Goal: Information Seeking & Learning: Learn about a topic

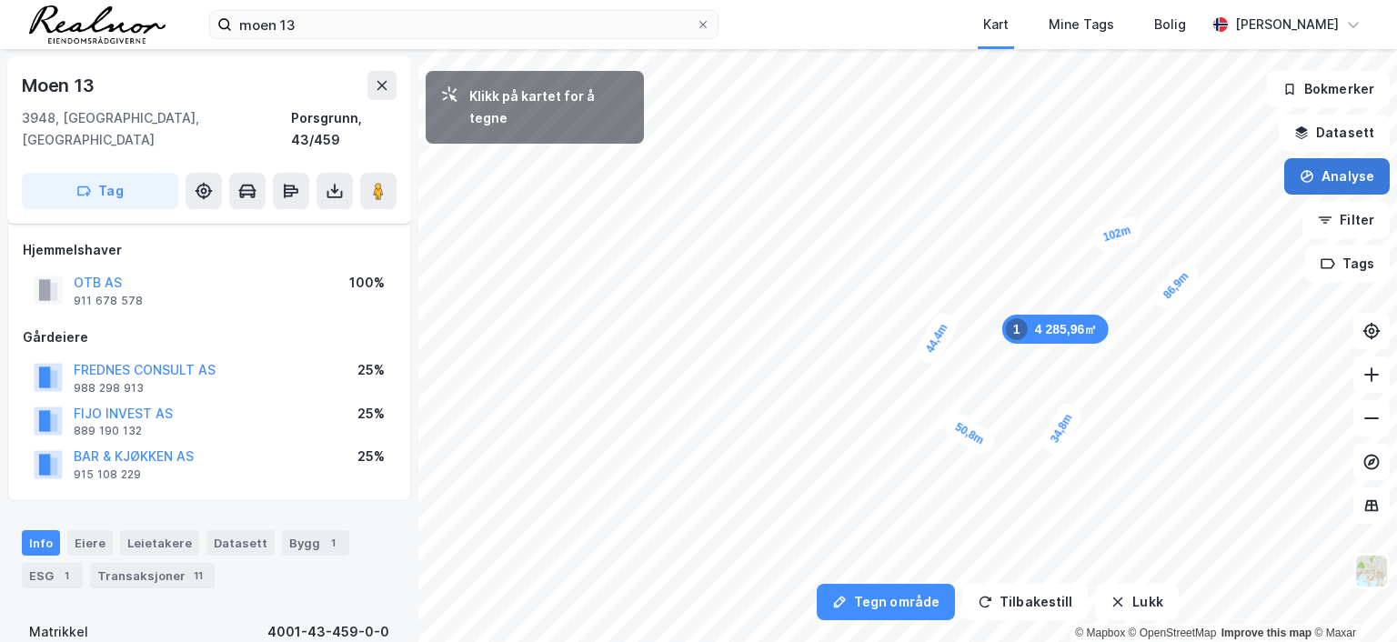
click at [1322, 181] on button "Analyse" at bounding box center [1336, 176] width 105 height 36
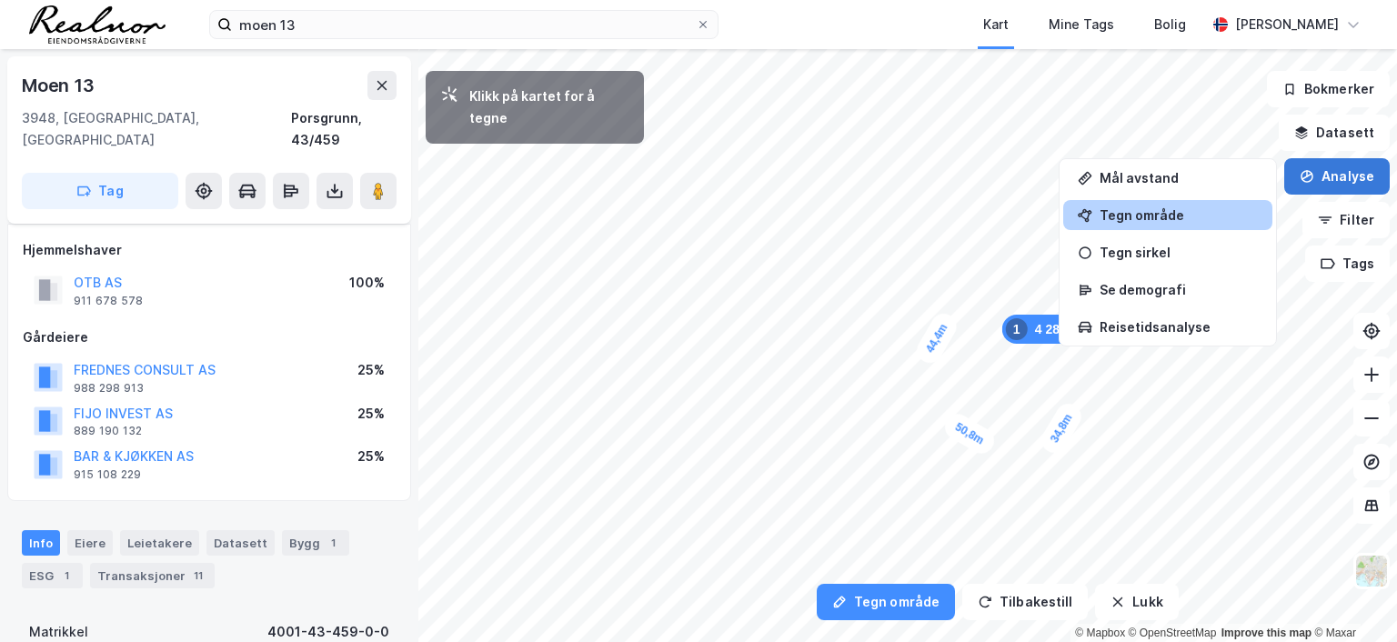
click at [1323, 178] on button "Analyse" at bounding box center [1336, 176] width 105 height 36
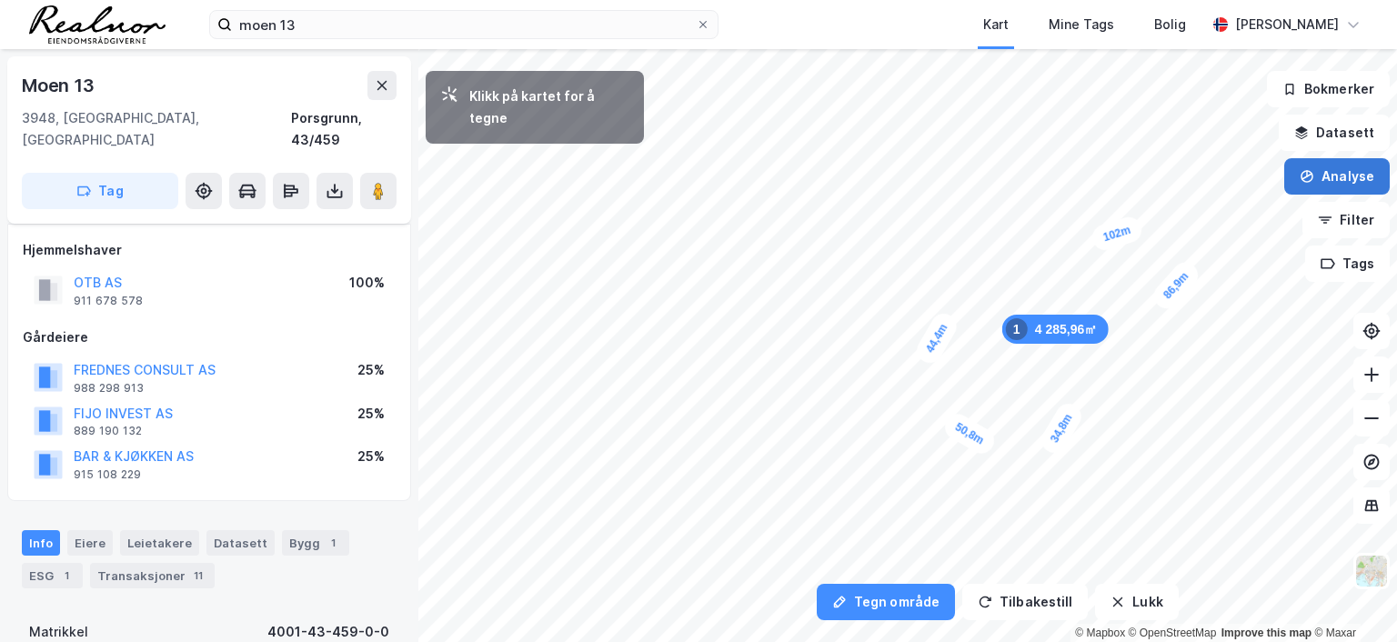
click at [1324, 177] on button "Analyse" at bounding box center [1336, 176] width 105 height 36
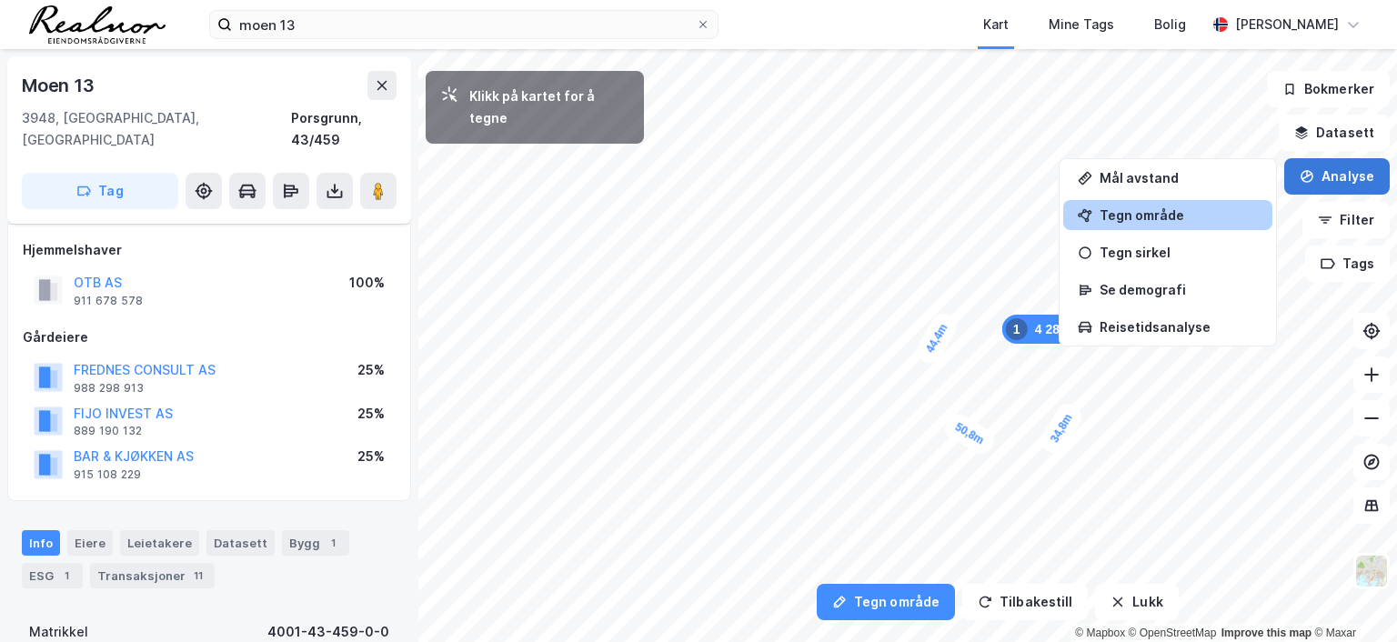
click at [1327, 173] on button "Analyse" at bounding box center [1336, 176] width 105 height 36
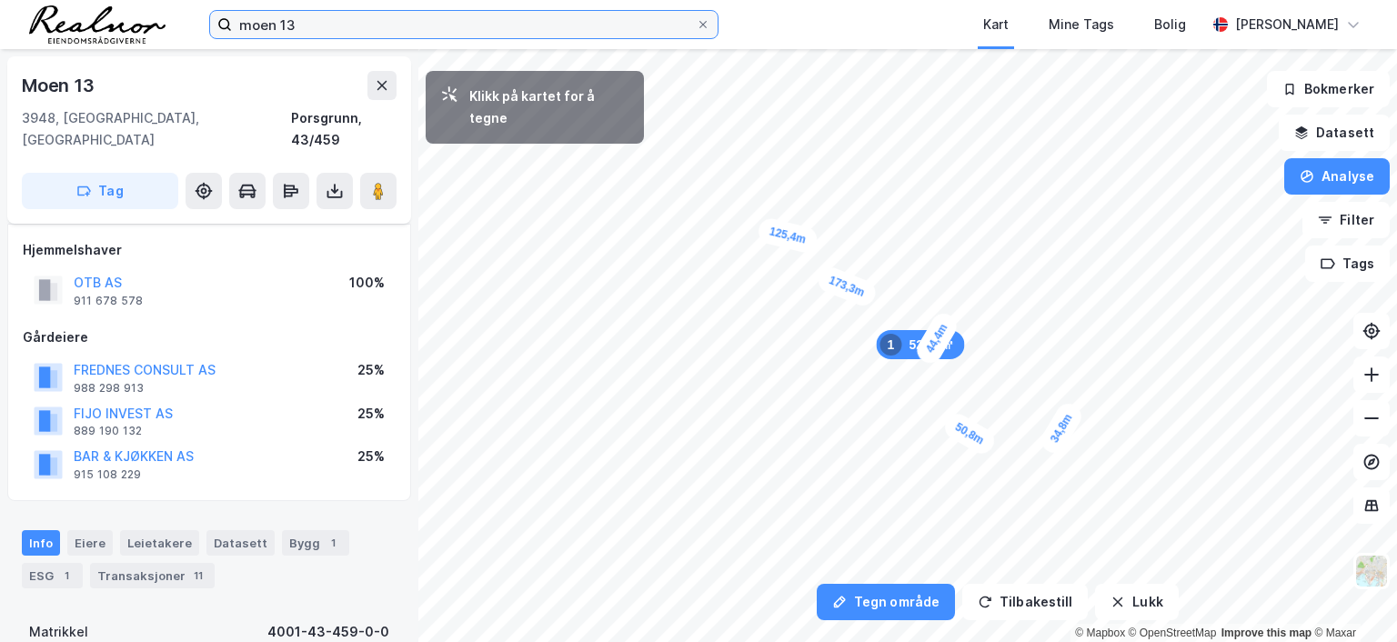
click at [340, 25] on input "[PERSON_NAME] 13" at bounding box center [464, 24] width 464 height 27
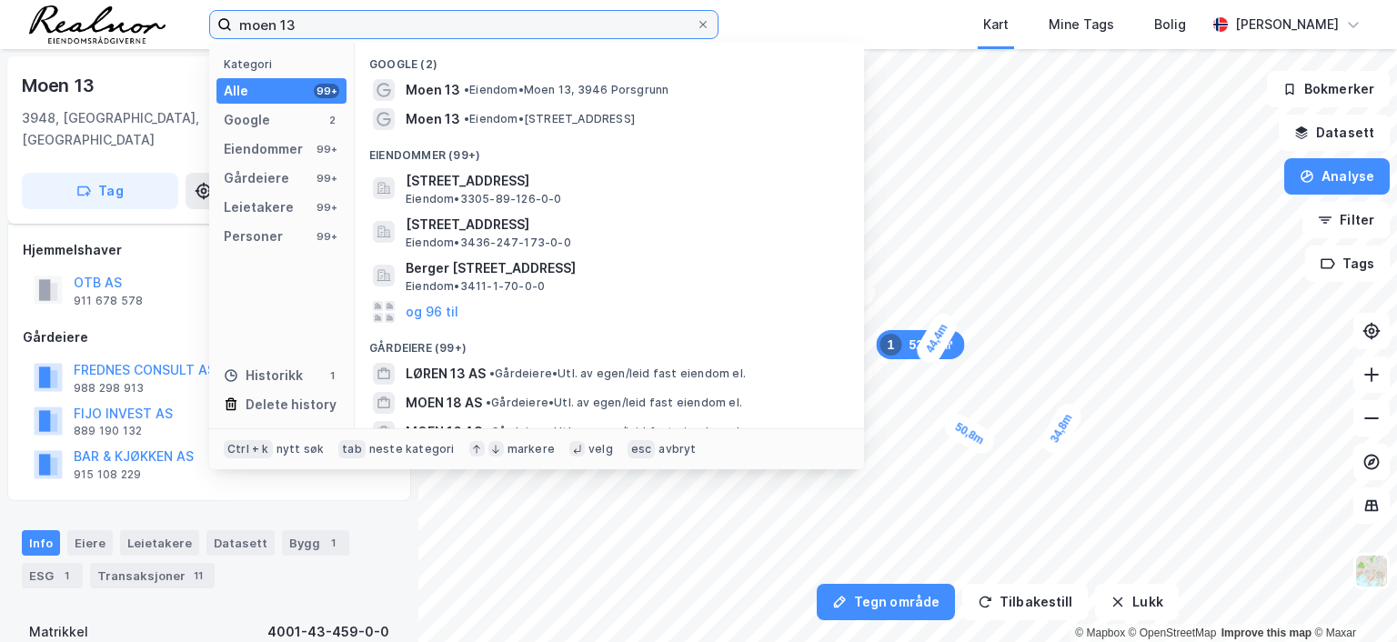
drag, startPoint x: 340, startPoint y: 25, endPoint x: 146, endPoint y: 25, distance: 194.6
click at [146, 25] on div "moen 13 Kategori Alle 99+ Google 2 Eiendommer 99+ Gårdeiere 99+ Leietakere 99+ …" at bounding box center [698, 24] width 1397 height 49
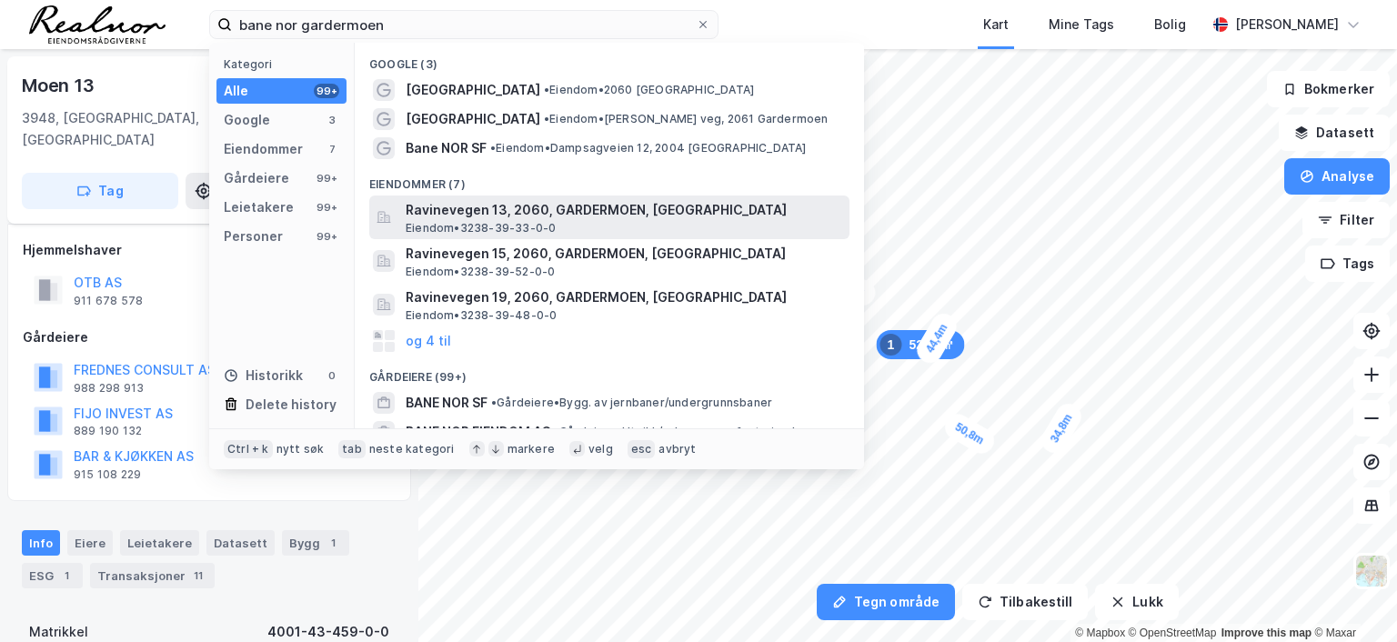
click at [527, 210] on span "Ravinevegen 13, 2060, GARDERMOEN, [GEOGRAPHIC_DATA]" at bounding box center [624, 210] width 437 height 22
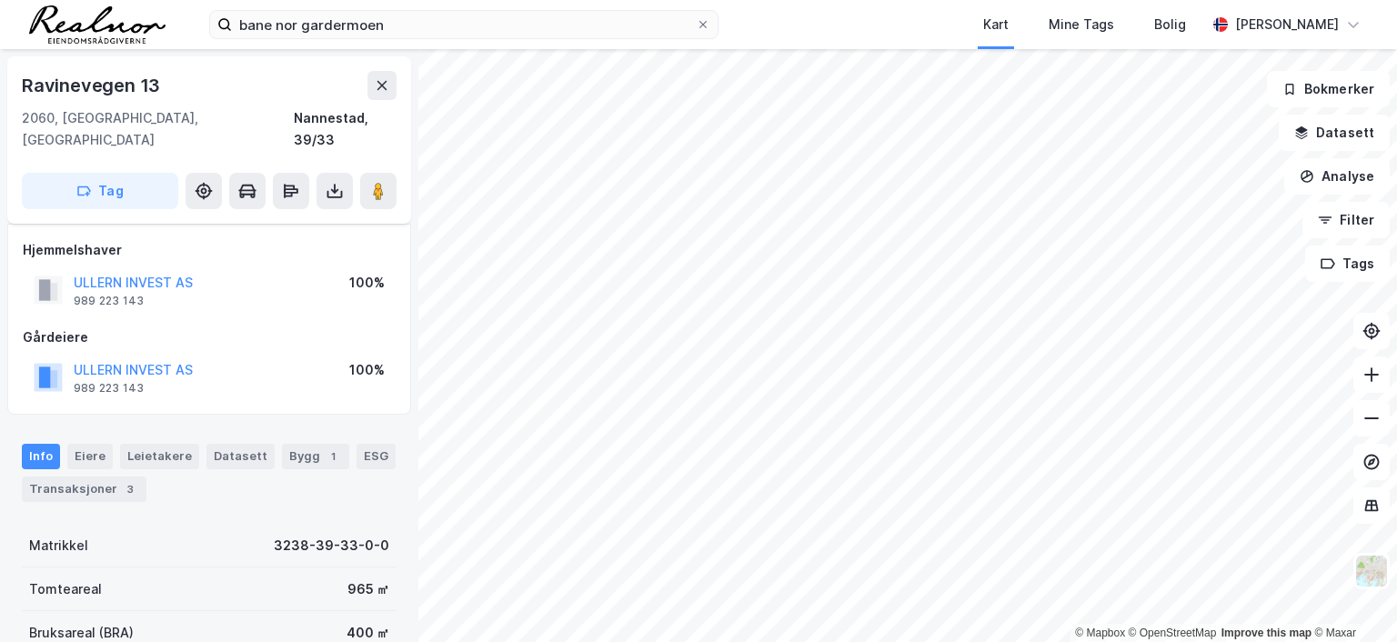
scroll to position [91, 0]
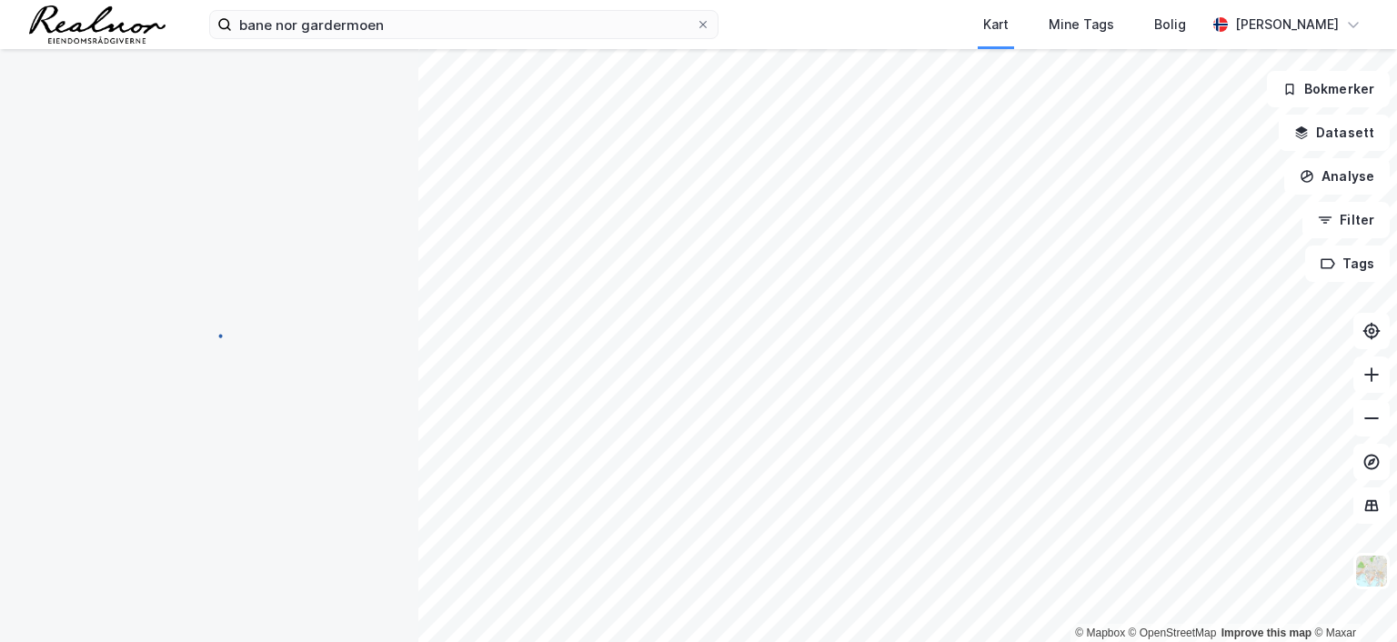
scroll to position [91, 0]
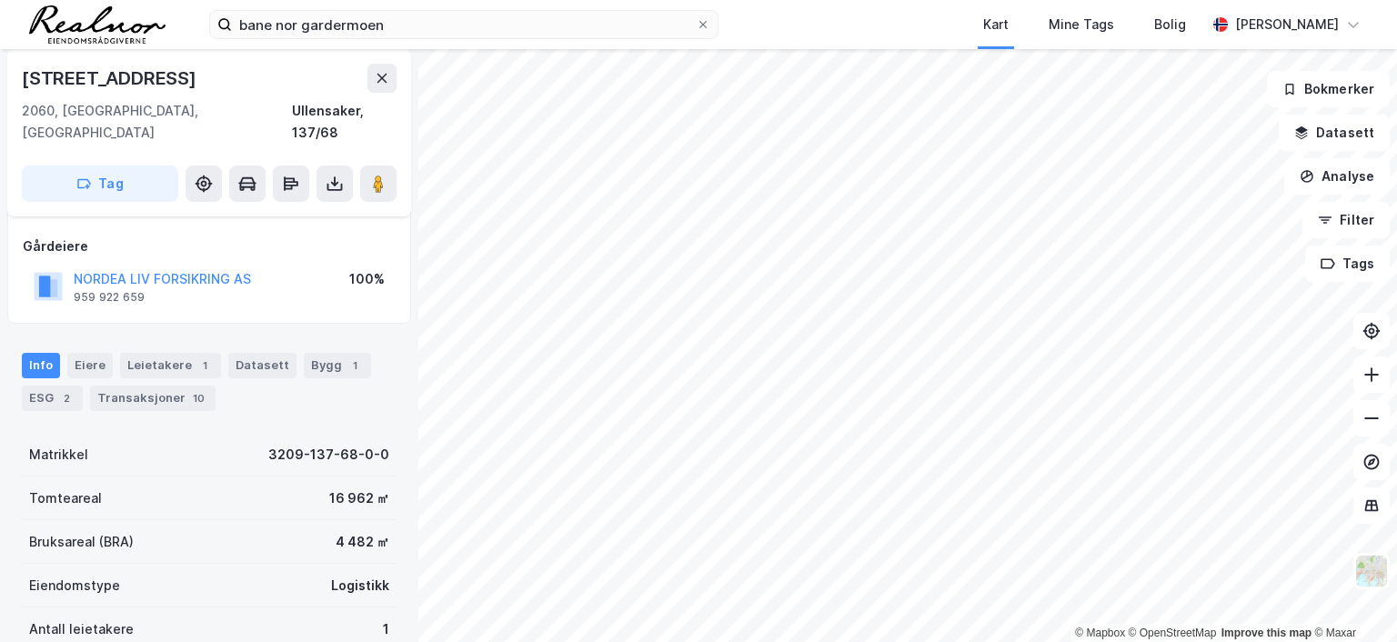
scroll to position [91, 0]
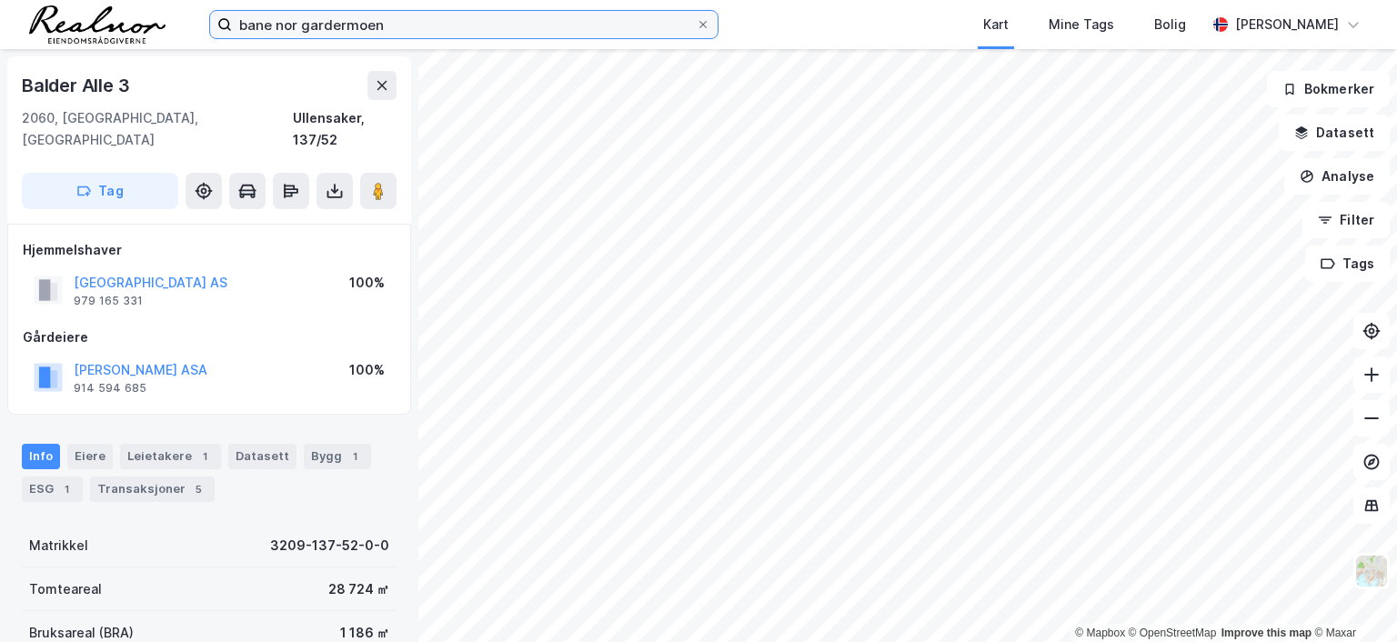
click at [423, 25] on input "bane nor gardermoen" at bounding box center [464, 24] width 464 height 27
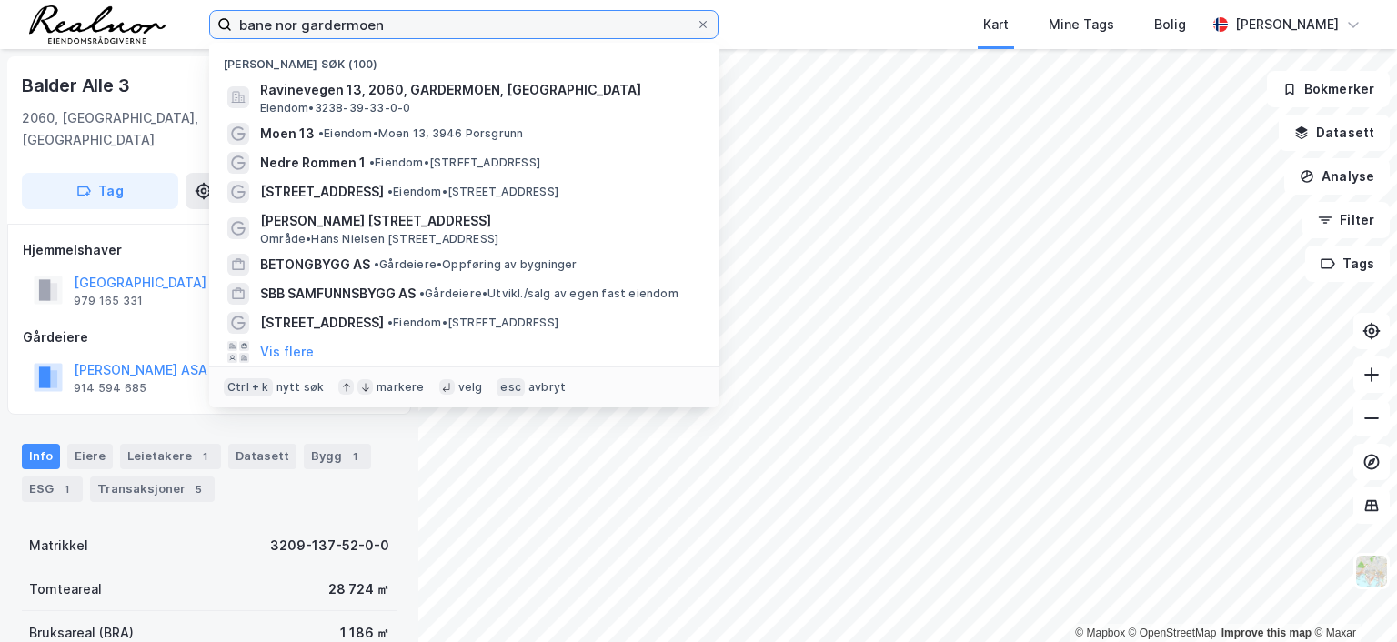
drag, startPoint x: 382, startPoint y: 21, endPoint x: 58, endPoint y: 8, distance: 324.0
click at [58, 8] on div "bane nor gardermoen Nylige søk (100) Ravinevegen 13, 2060, GARDERMOEN, NANNESTA…" at bounding box center [698, 24] width 1397 height 49
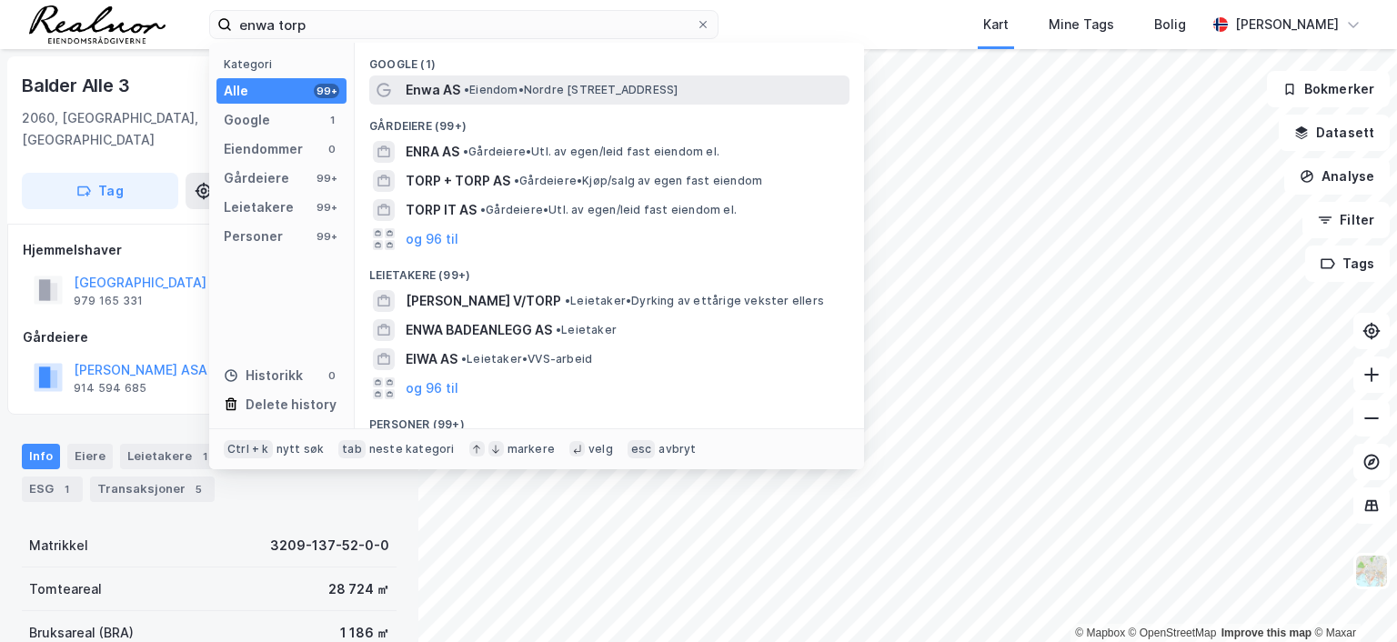
click at [527, 89] on span "• Eiendom • Nordre Kullerød 9, 3241 Sandefjord" at bounding box center [571, 90] width 214 height 15
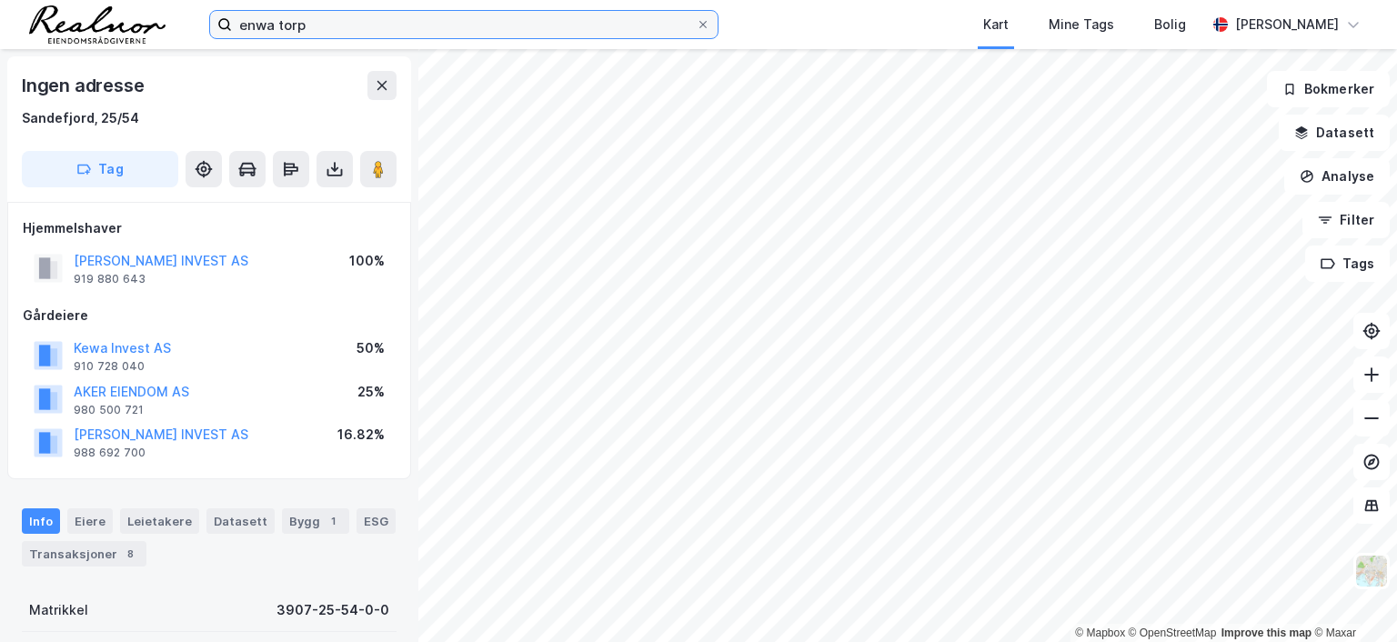
click at [323, 22] on input "enwa torp" at bounding box center [464, 24] width 464 height 27
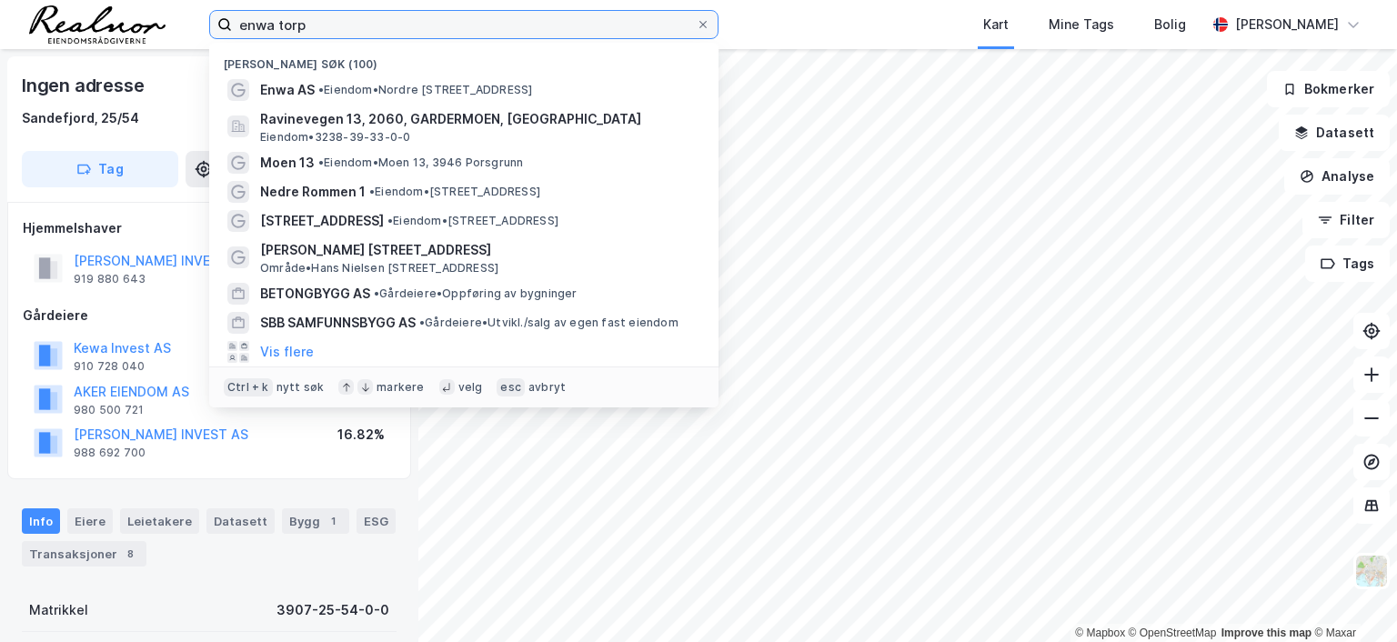
drag, startPoint x: 309, startPoint y: 23, endPoint x: 168, endPoint y: 14, distance: 141.3
click at [168, 14] on div "enwa torp Nylige søk (100) Enwa AS • Eiendom • Nordre Kullerød 9, 3241 Sandefjo…" at bounding box center [698, 24] width 1397 height 49
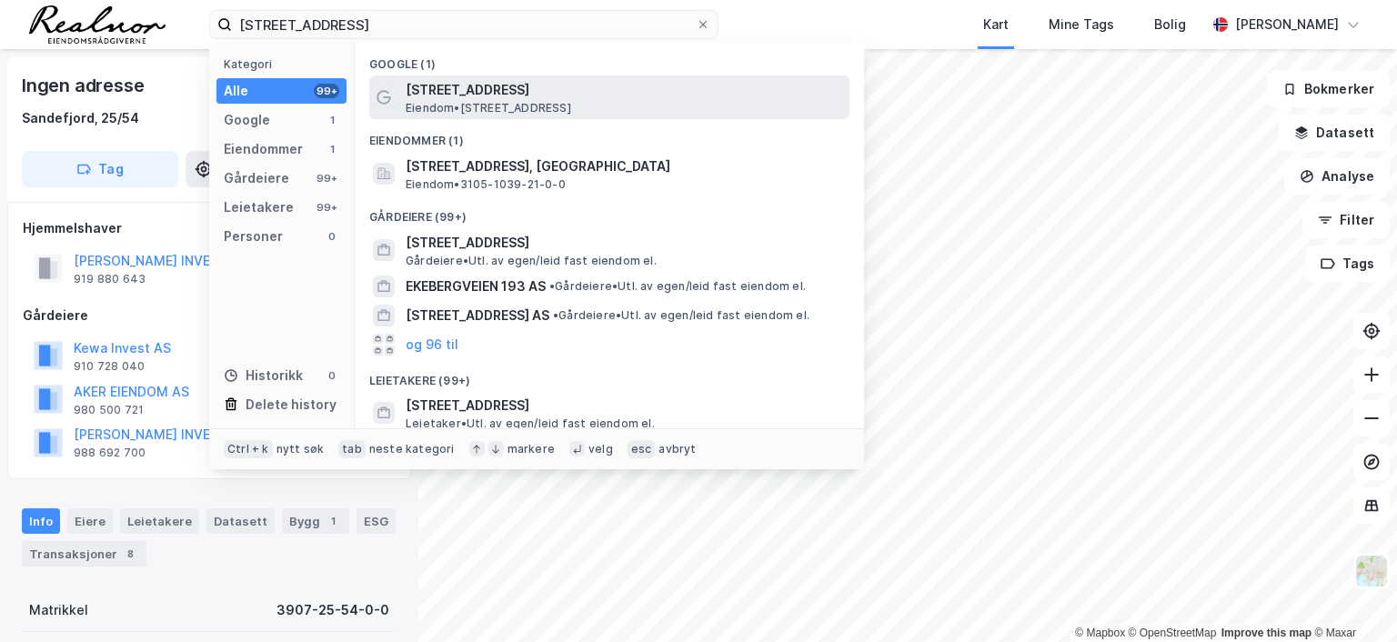
click at [513, 94] on span "[STREET_ADDRESS]" at bounding box center [624, 90] width 437 height 22
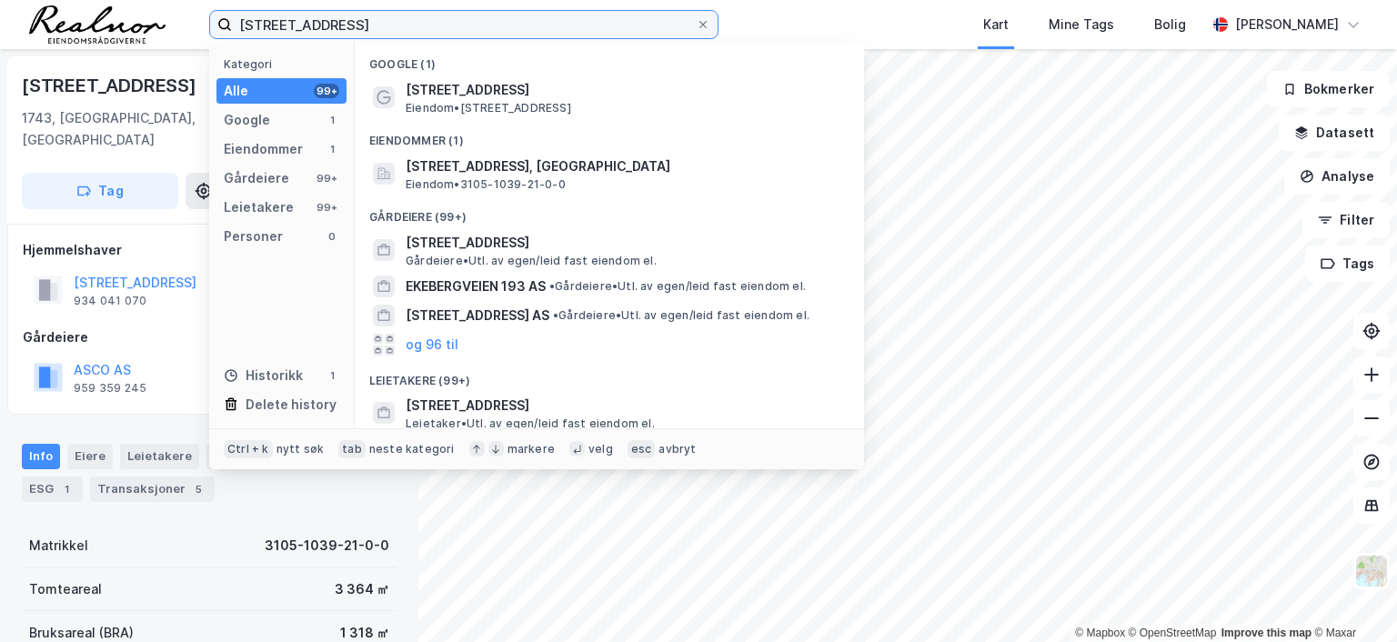
click at [396, 27] on input "skjebergveien 123" at bounding box center [464, 24] width 464 height 27
drag, startPoint x: 395, startPoint y: 26, endPoint x: 120, endPoint y: 6, distance: 275.4
click at [120, 6] on div "skjebergveien 123 Kategori Alle 99+ Google 1 Eiendommer 1 Gårdeiere 99+ Leietak…" at bounding box center [698, 24] width 1397 height 49
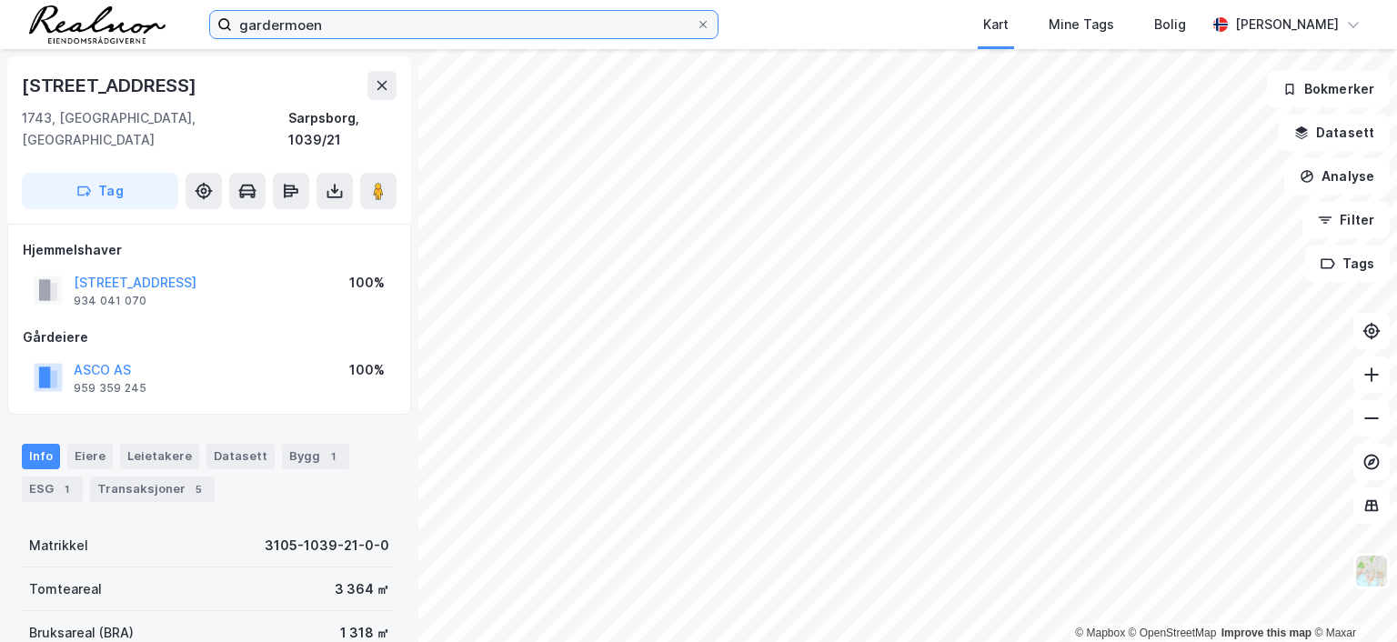
drag, startPoint x: 341, startPoint y: 24, endPoint x: 202, endPoint y: 24, distance: 139.1
click at [202, 24] on div "gardermoen Kart Mine Tags Bolig Jørgen ekker" at bounding box center [698, 24] width 1397 height 49
drag, startPoint x: 302, startPoint y: 20, endPoint x: 284, endPoint y: 20, distance: 18.2
click at [284, 20] on input "granvoll" at bounding box center [464, 24] width 464 height 27
type input "grallnvo"
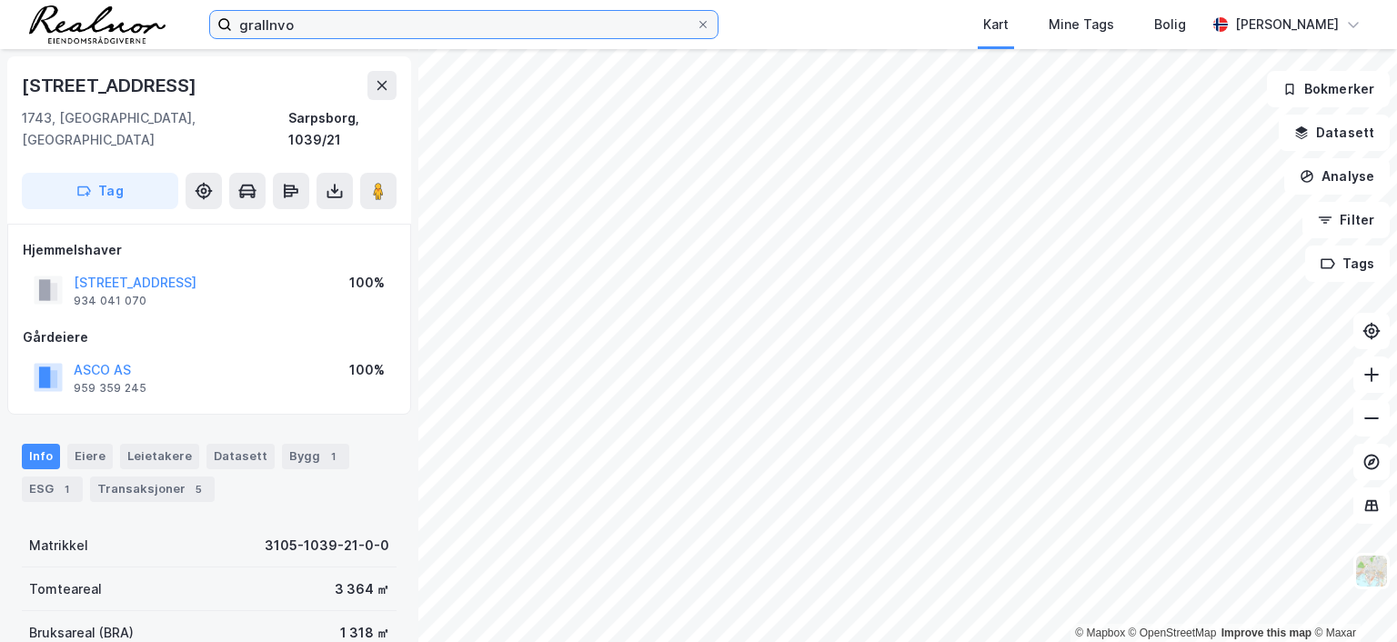
click at [324, 22] on input "grallnvo" at bounding box center [464, 24] width 464 height 27
drag, startPoint x: 318, startPoint y: 25, endPoint x: 235, endPoint y: 16, distance: 84.1
click at [235, 16] on input "grallnvo" at bounding box center [464, 24] width 464 height 27
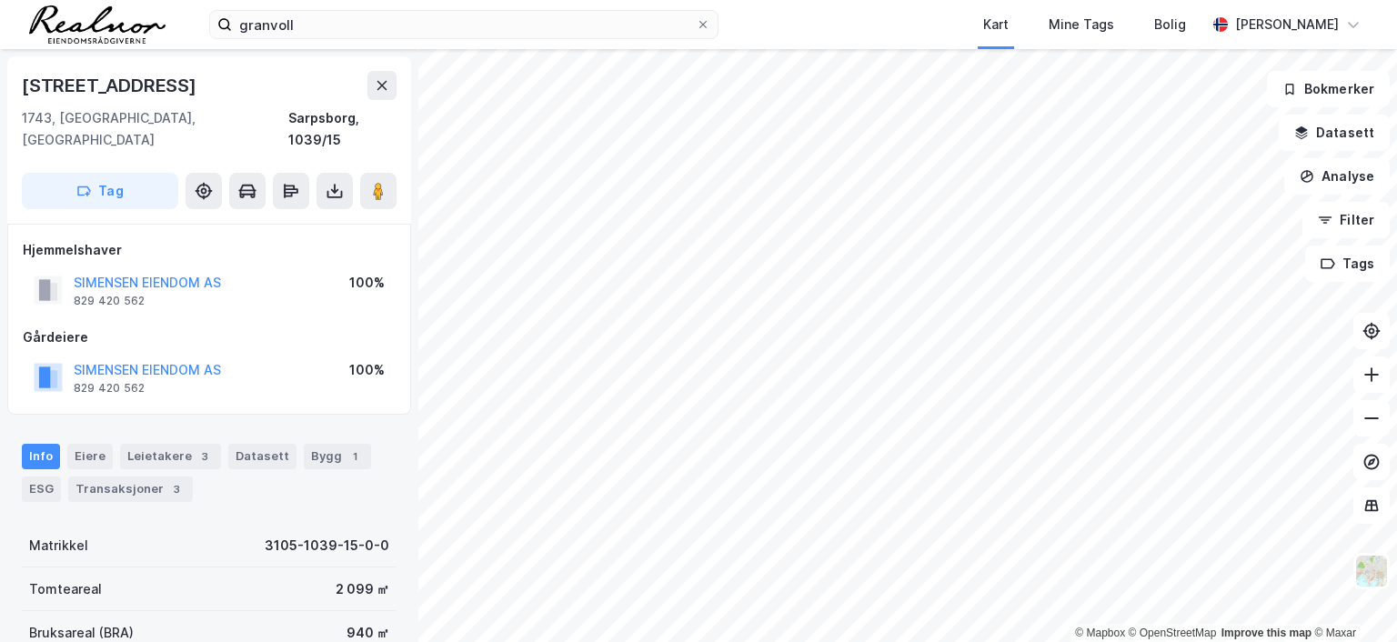
scroll to position [1, 0]
drag, startPoint x: 353, startPoint y: 8, endPoint x: 347, endPoint y: 19, distance: 12.2
click at [353, 10] on div "granvoll Kart Mine Tags Bolig Jørgen ekker" at bounding box center [698, 24] width 1397 height 49
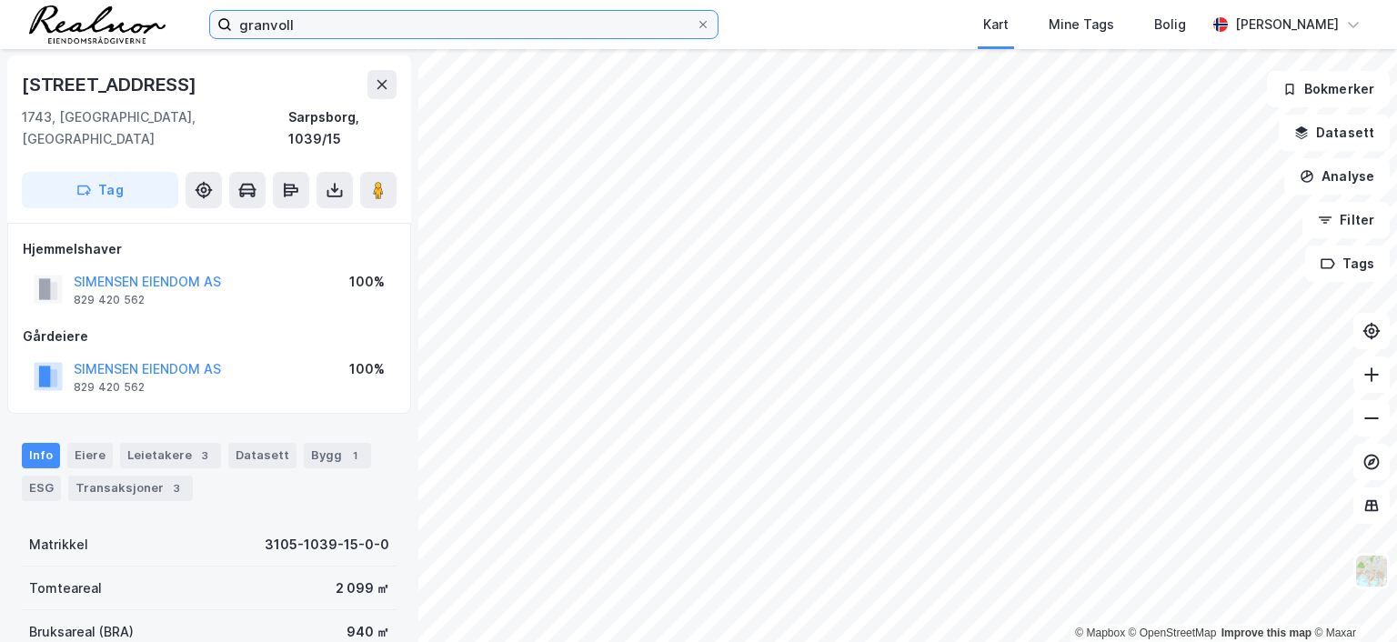
click at [347, 19] on input "granvoll" at bounding box center [464, 24] width 464 height 27
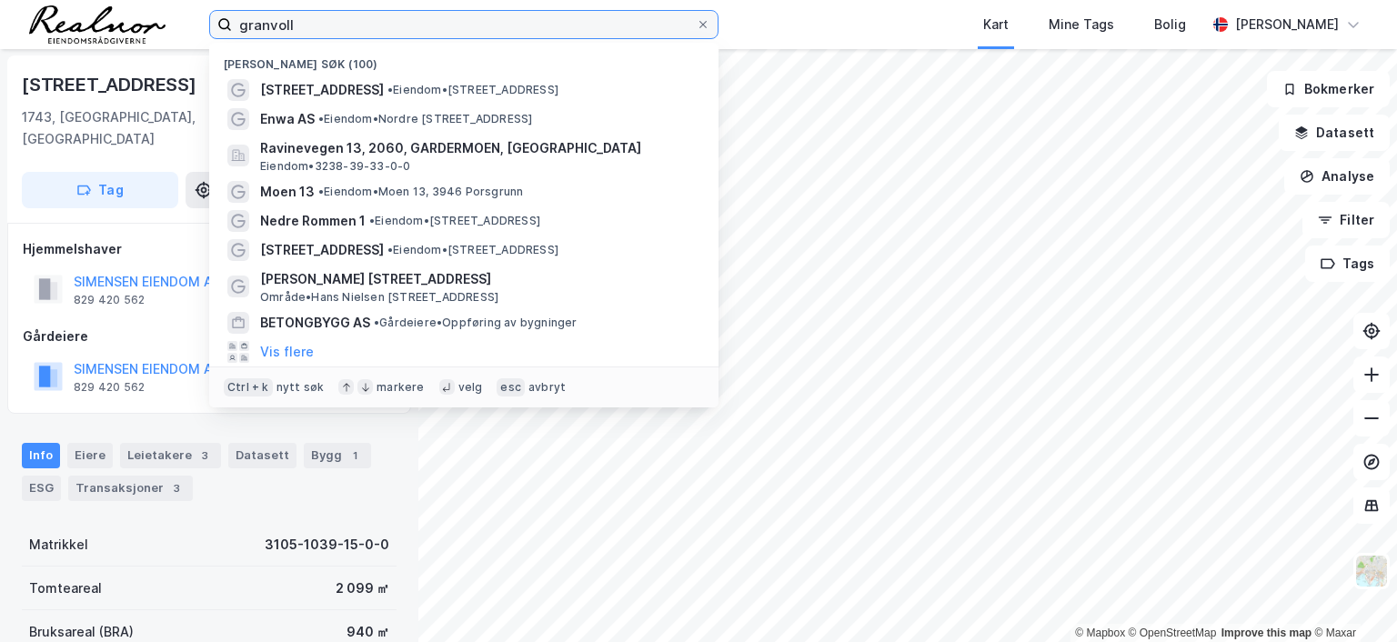
drag, startPoint x: 343, startPoint y: 22, endPoint x: 143, endPoint y: 17, distance: 200.1
click at [143, 17] on div "granvoll Nylige søk (100) Skjebergveien 123A • Eiendom • Skjebergveien 123A, 17…" at bounding box center [698, 24] width 1397 height 49
type input "medvind eiendom"
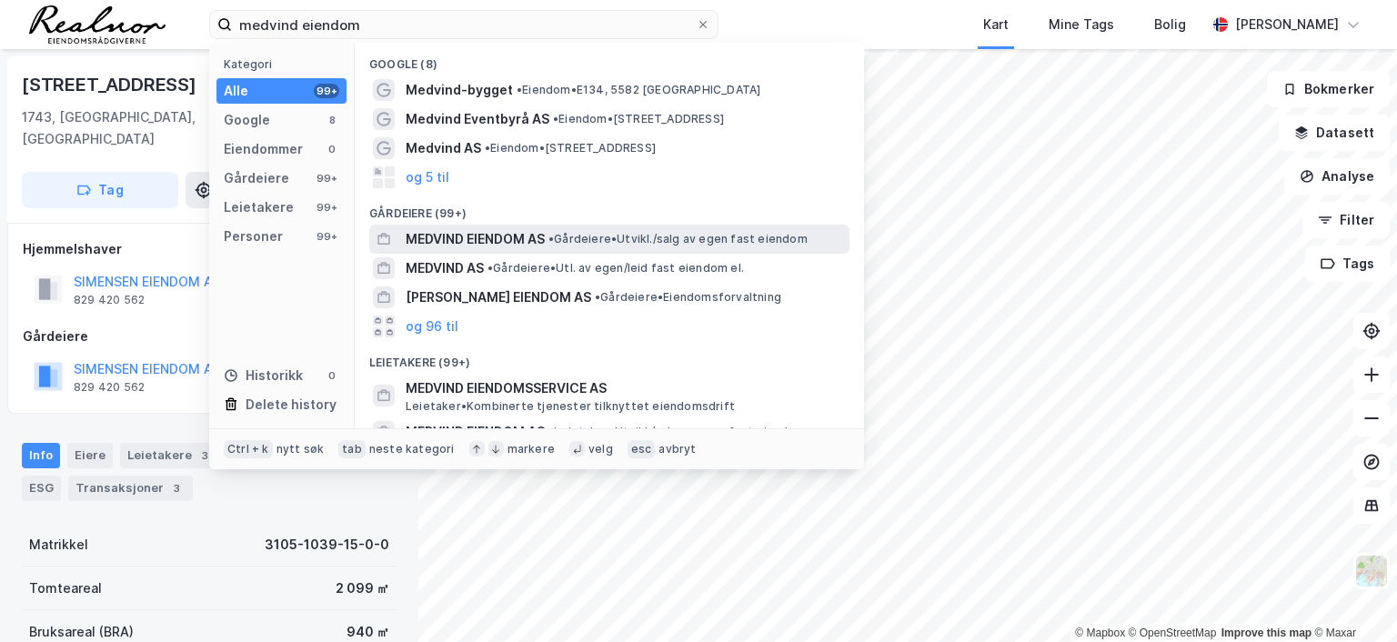
click at [545, 237] on span "MEDVIND EIENDOM AS" at bounding box center [475, 239] width 139 height 22
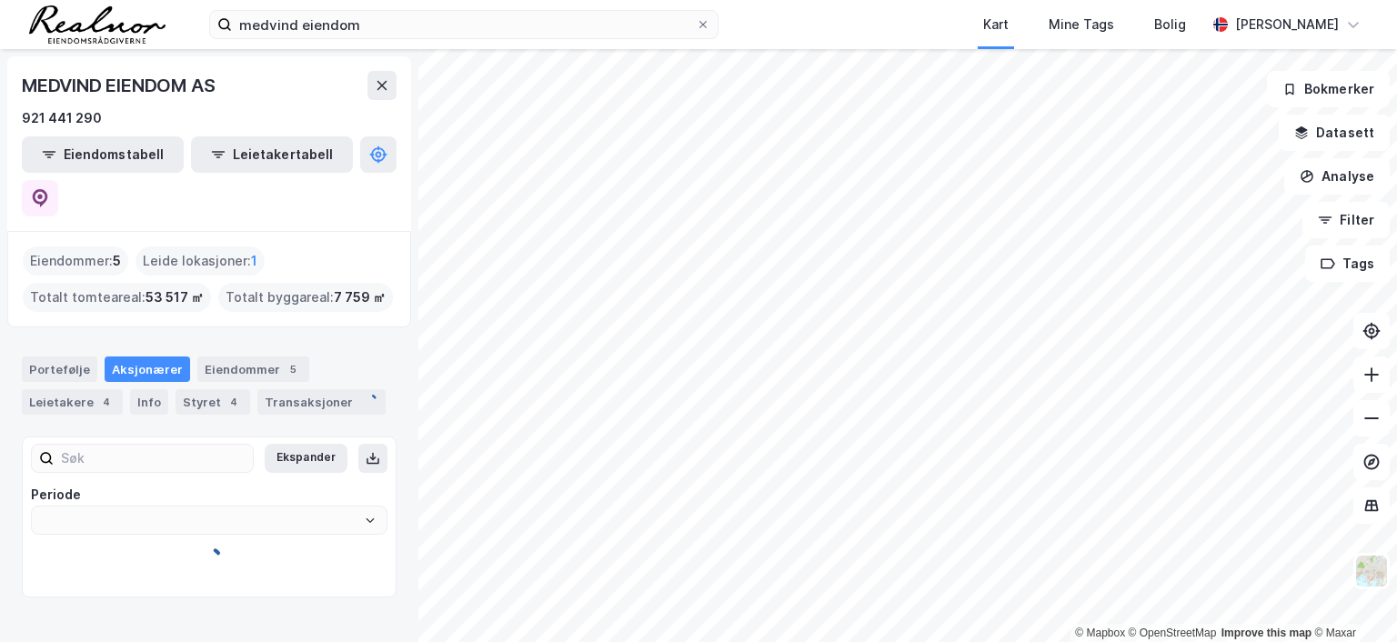
type input "Siste"
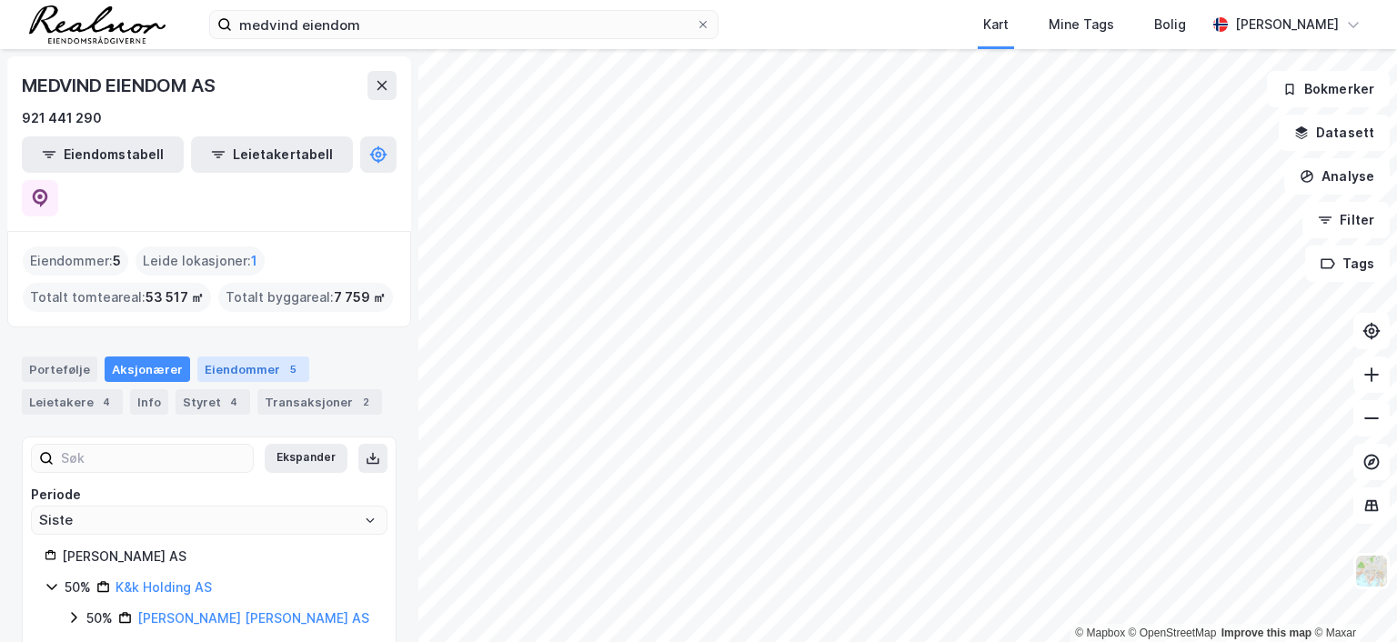
click at [236, 357] on div "Eiendommer 5" at bounding box center [253, 369] width 112 height 25
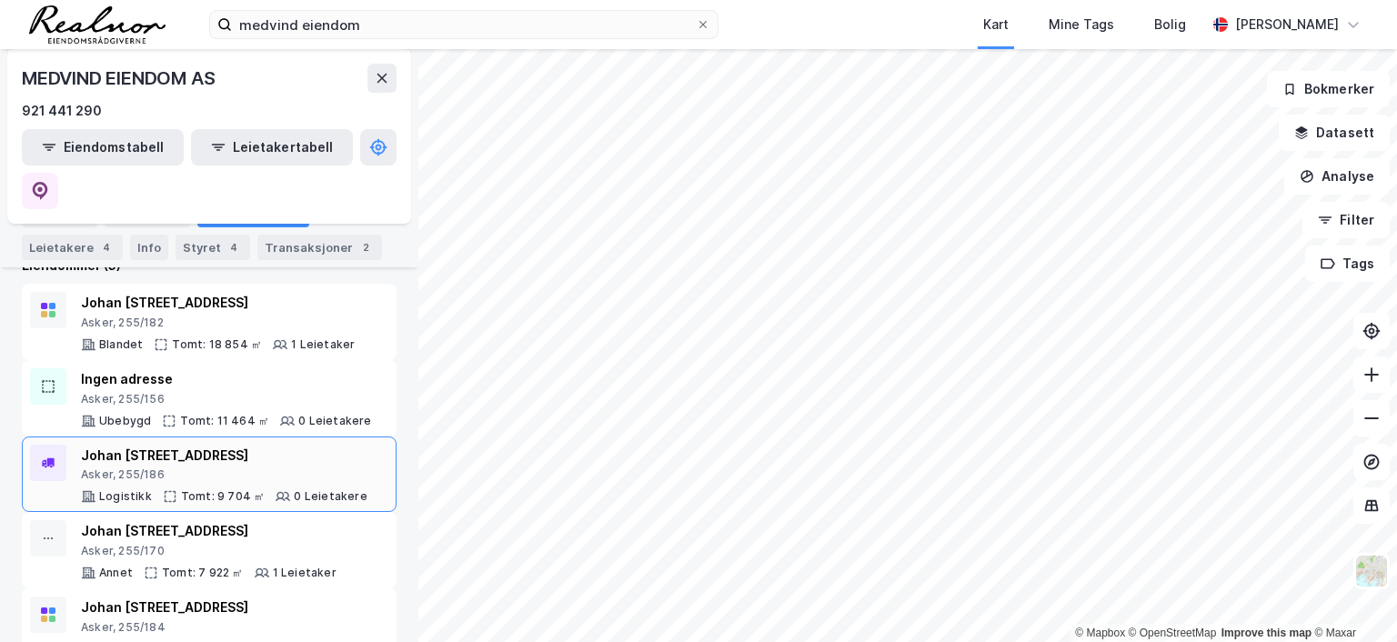
scroll to position [183, 0]
click at [227, 543] on div "Asker, 255/170" at bounding box center [209, 550] width 256 height 15
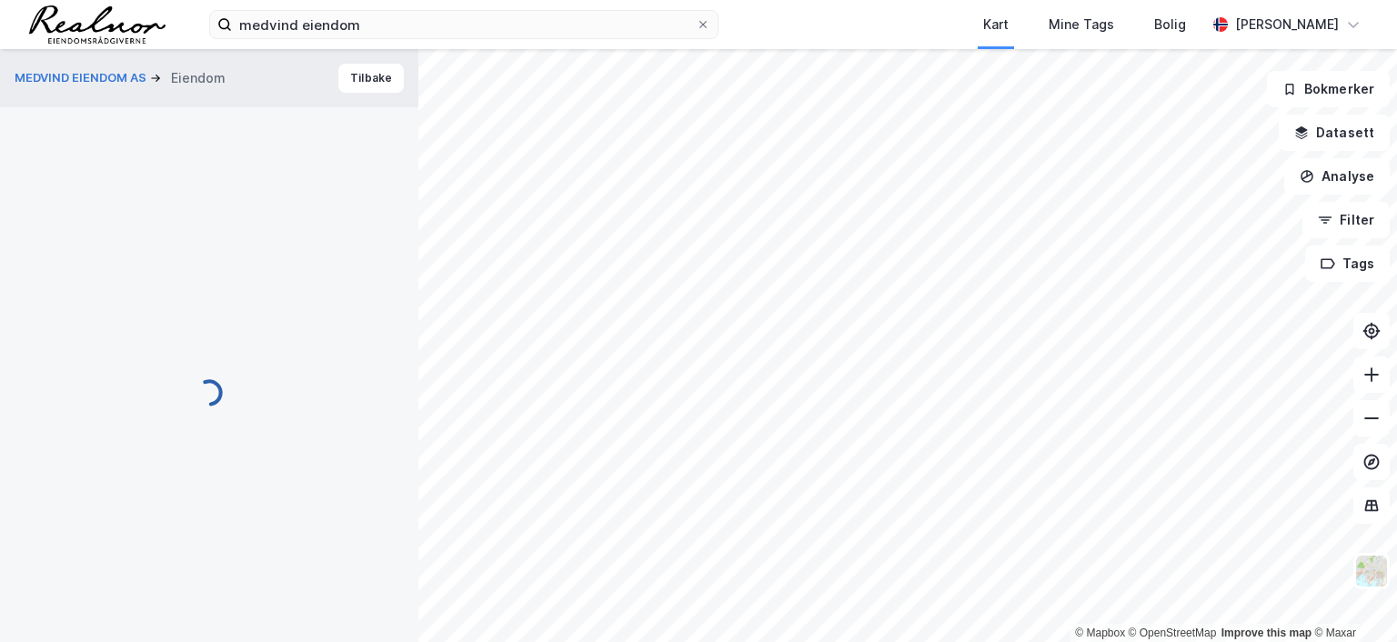
scroll to position [1, 0]
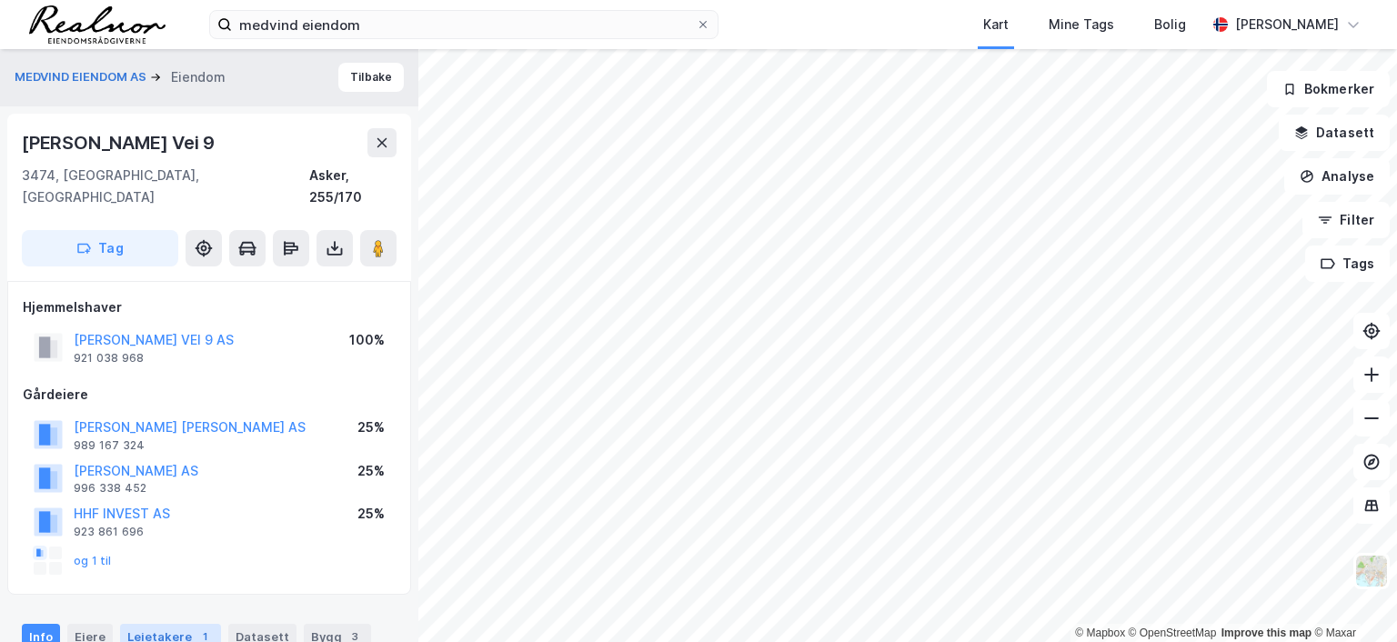
click at [167, 624] on div "Leietakere 1" at bounding box center [170, 636] width 101 height 25
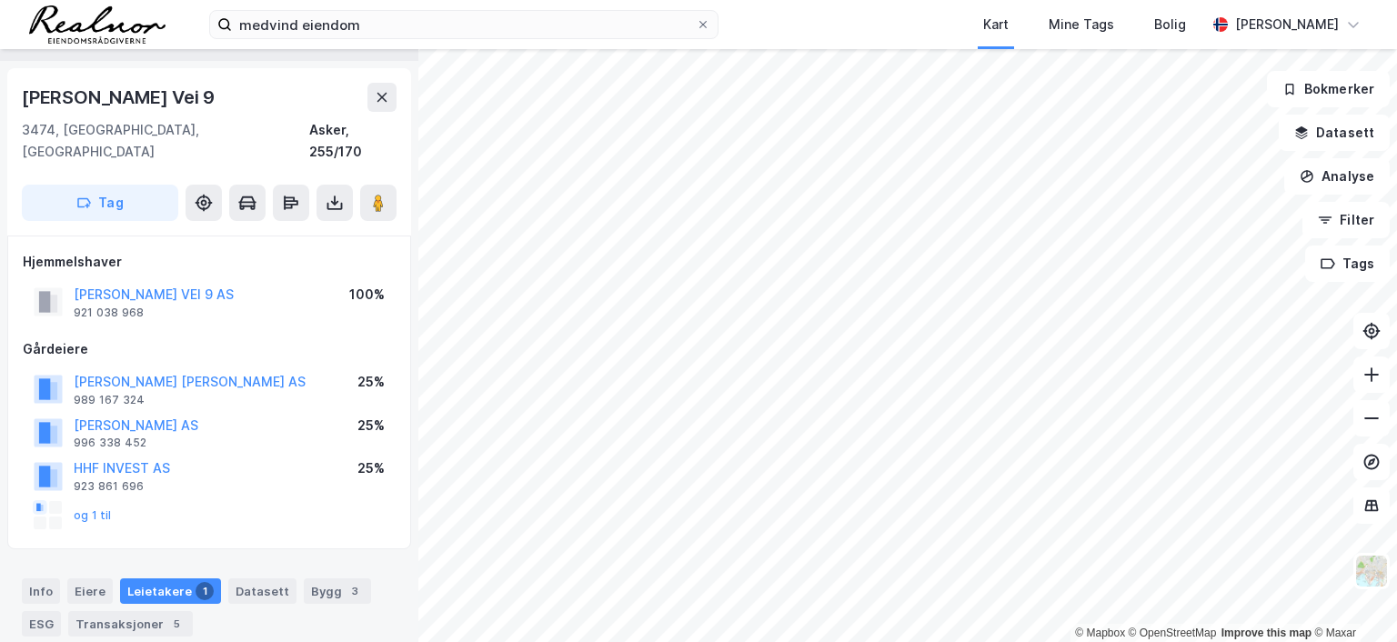
scroll to position [45, 0]
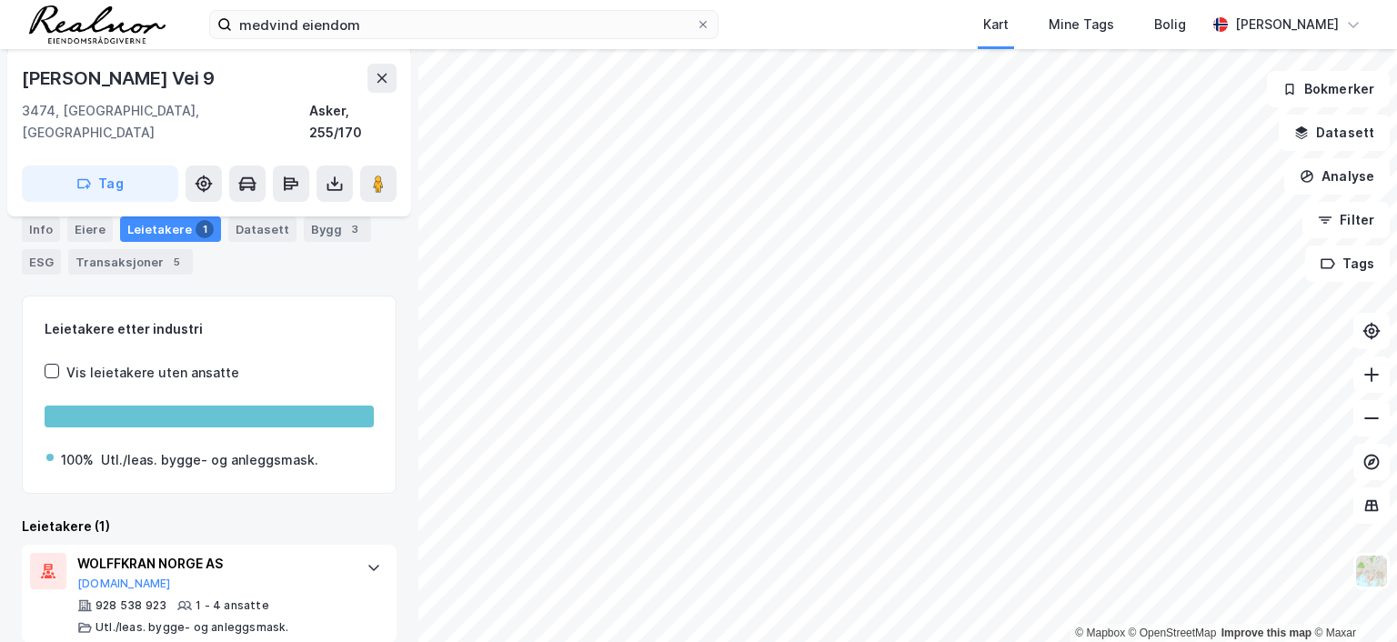
scroll to position [136, 0]
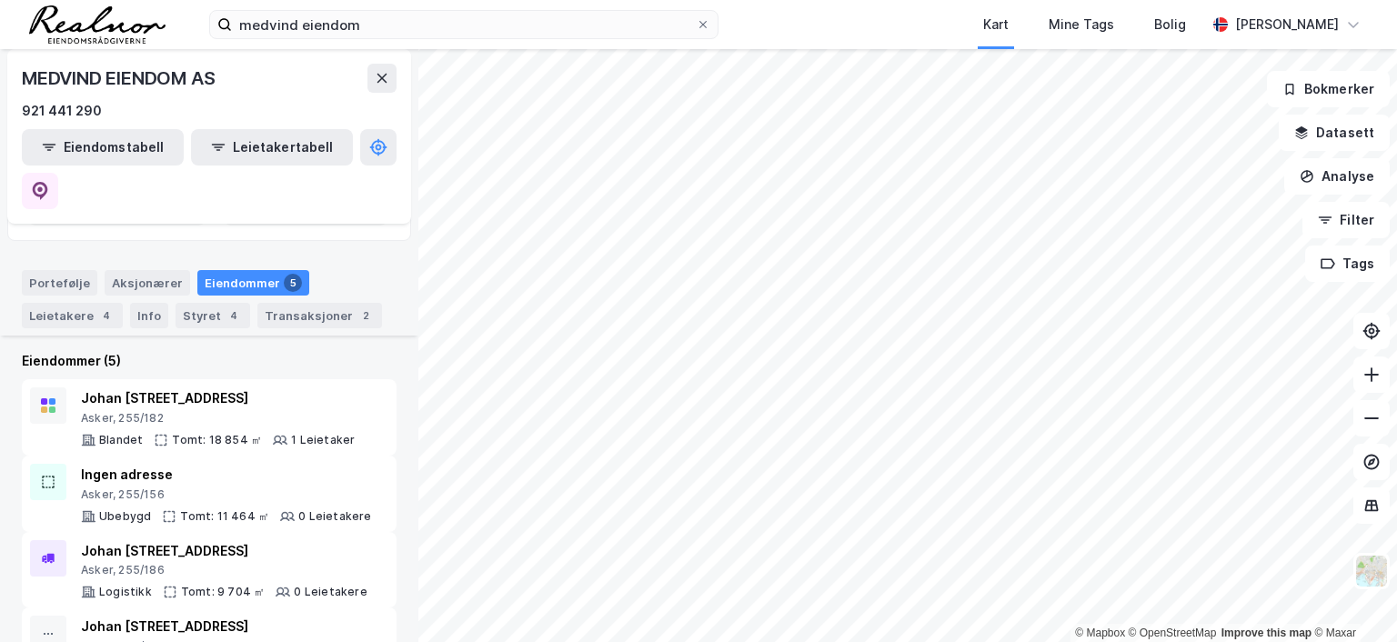
scroll to position [182, 0]
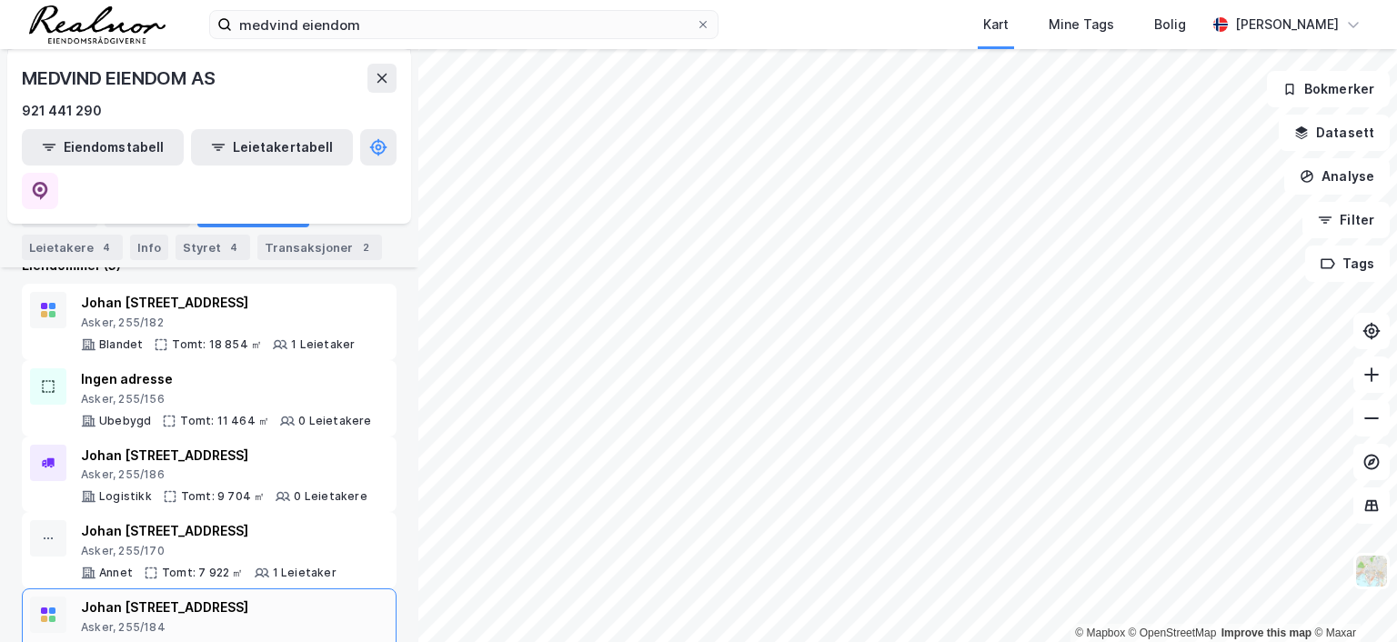
click at [305, 597] on div "Johan Follestads vei 27 Asker, 255/184 Blandet Tomt: 5 573 ㎡ 2 Leietakere" at bounding box center [219, 627] width 276 height 60
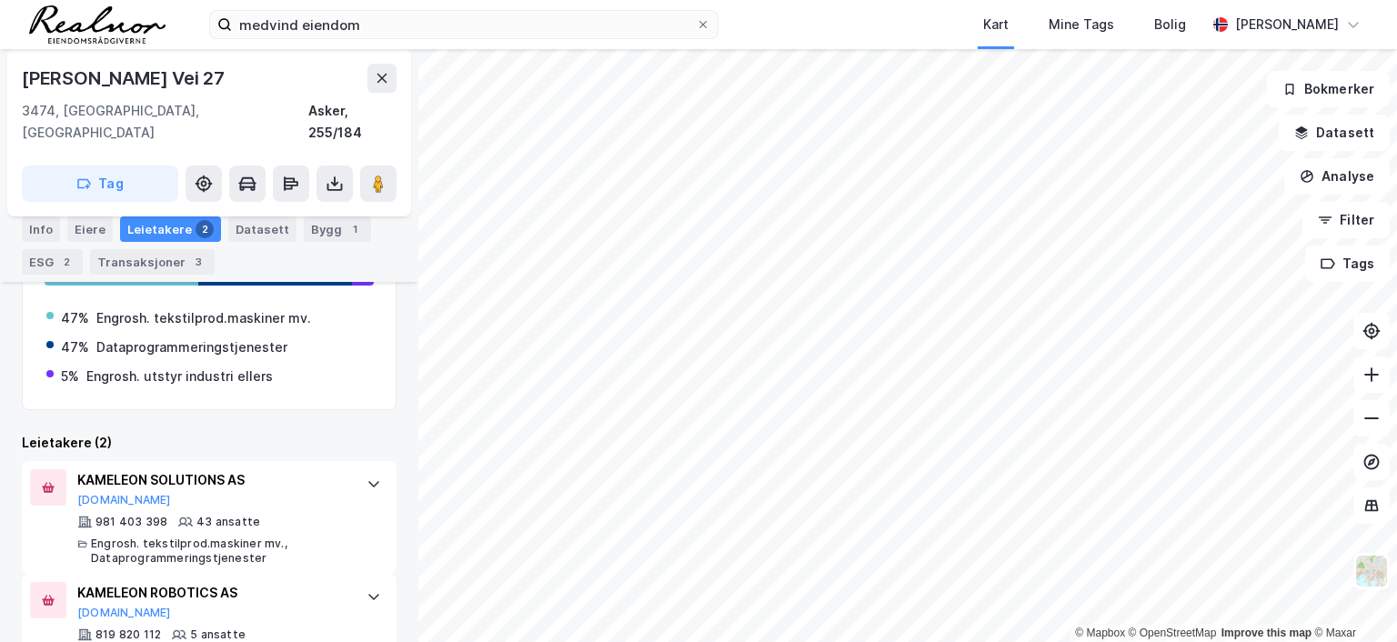
scroll to position [579, 0]
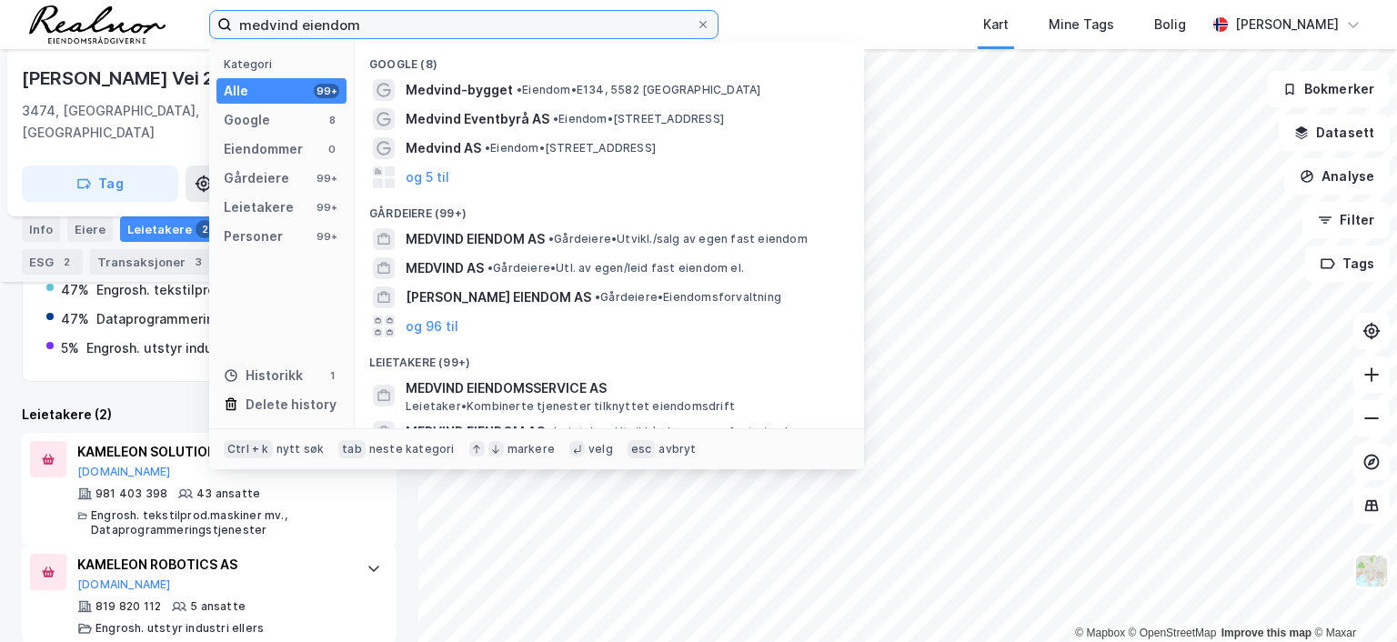
drag, startPoint x: 393, startPoint y: 28, endPoint x: 95, endPoint y: 23, distance: 298.4
click at [95, 23] on div "medvind eiendom Kategori Alle 99+ Google 8 Eiendommer 0 Gårdeiere 99+ Leietaker…" at bounding box center [698, 24] width 1397 height 49
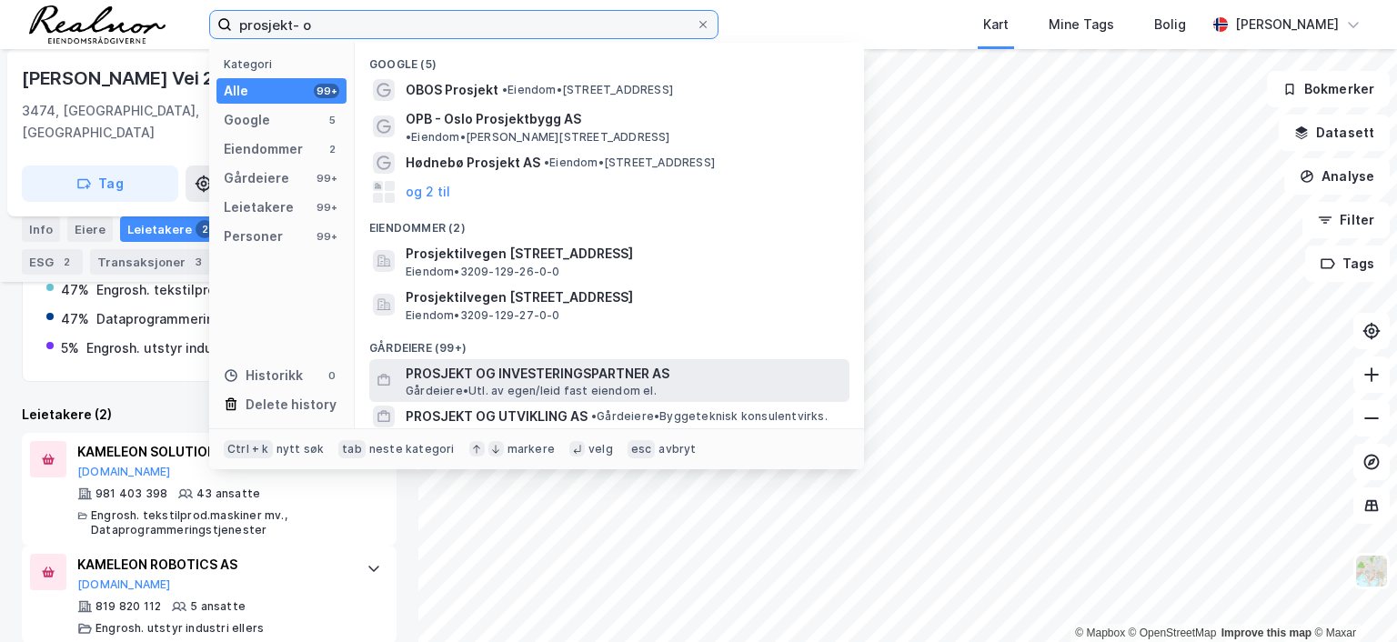
type input "prosjekt- o"
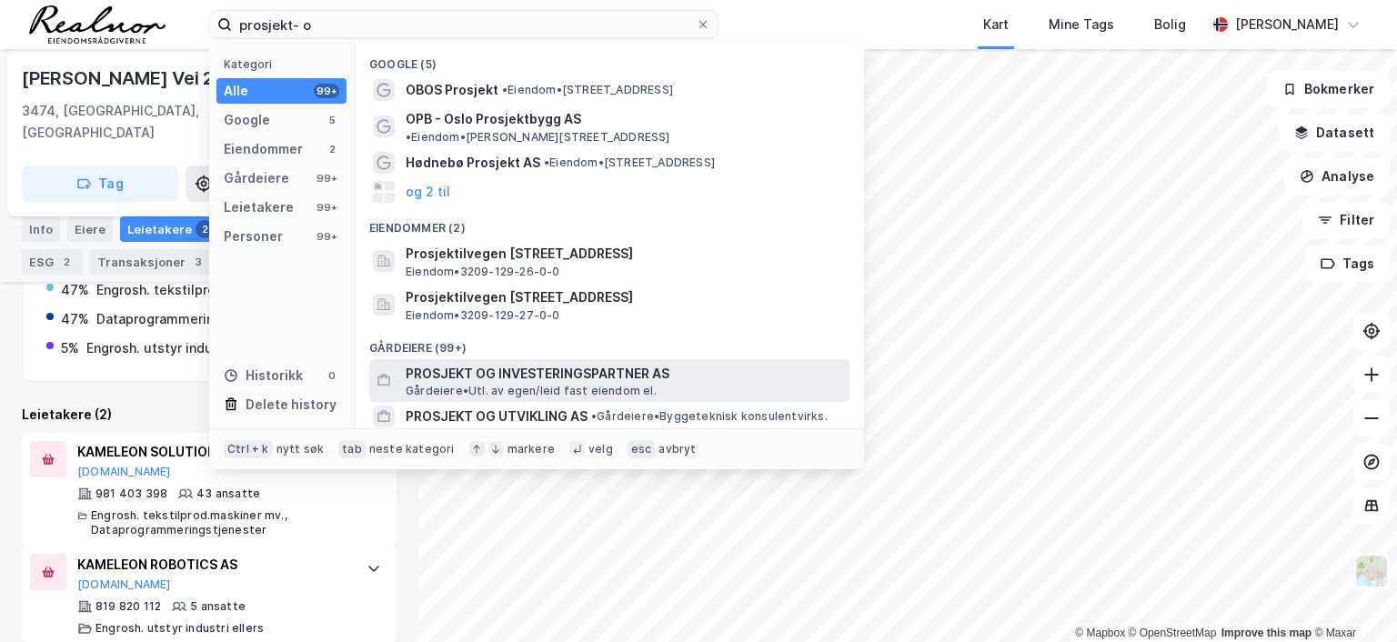
click at [498, 363] on span "PROSJEKT OG INVESTERINGSPARTNER AS" at bounding box center [624, 374] width 437 height 22
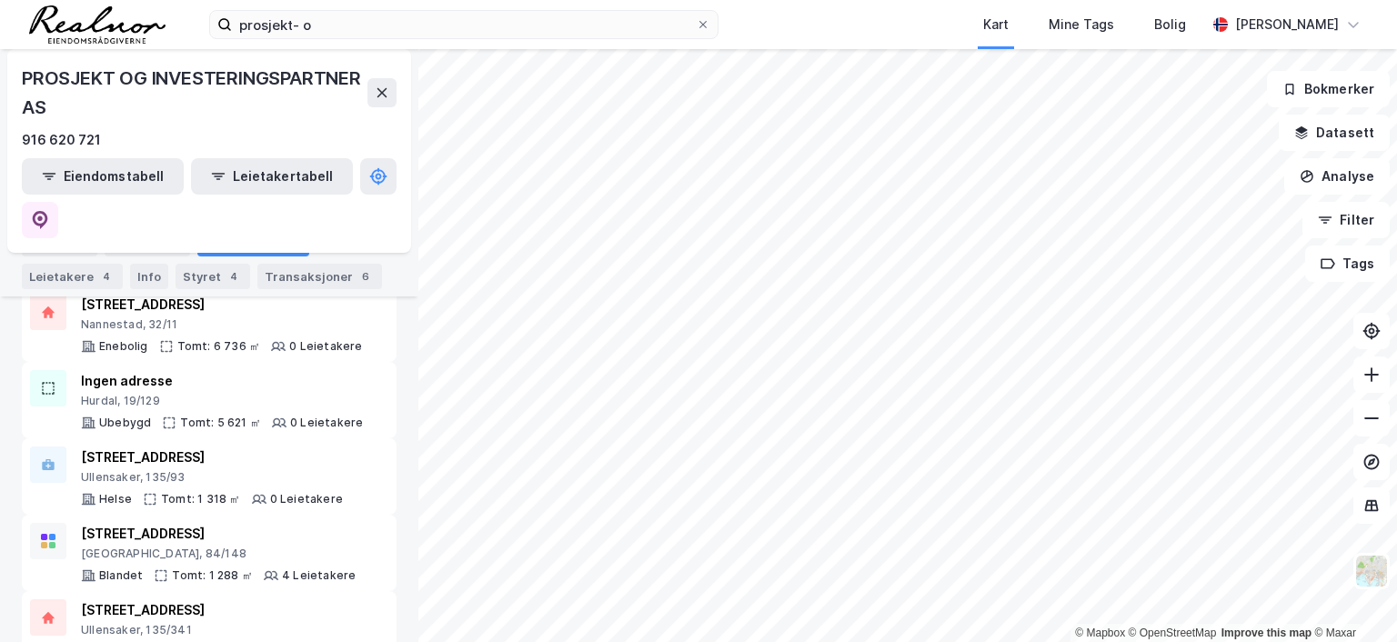
scroll to position [441, 0]
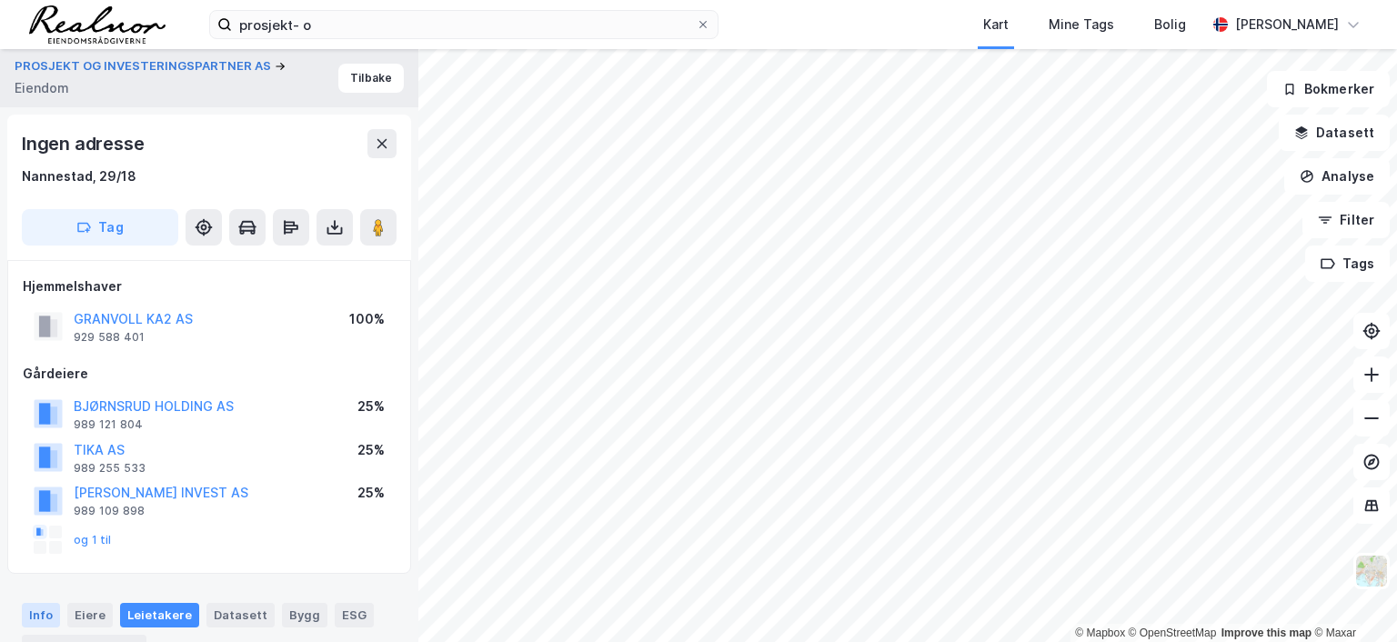
click at [42, 610] on div "Info" at bounding box center [41, 615] width 38 height 24
click at [0, 0] on button "GRANVOLL KA2 AS" at bounding box center [0, 0] width 0 height 0
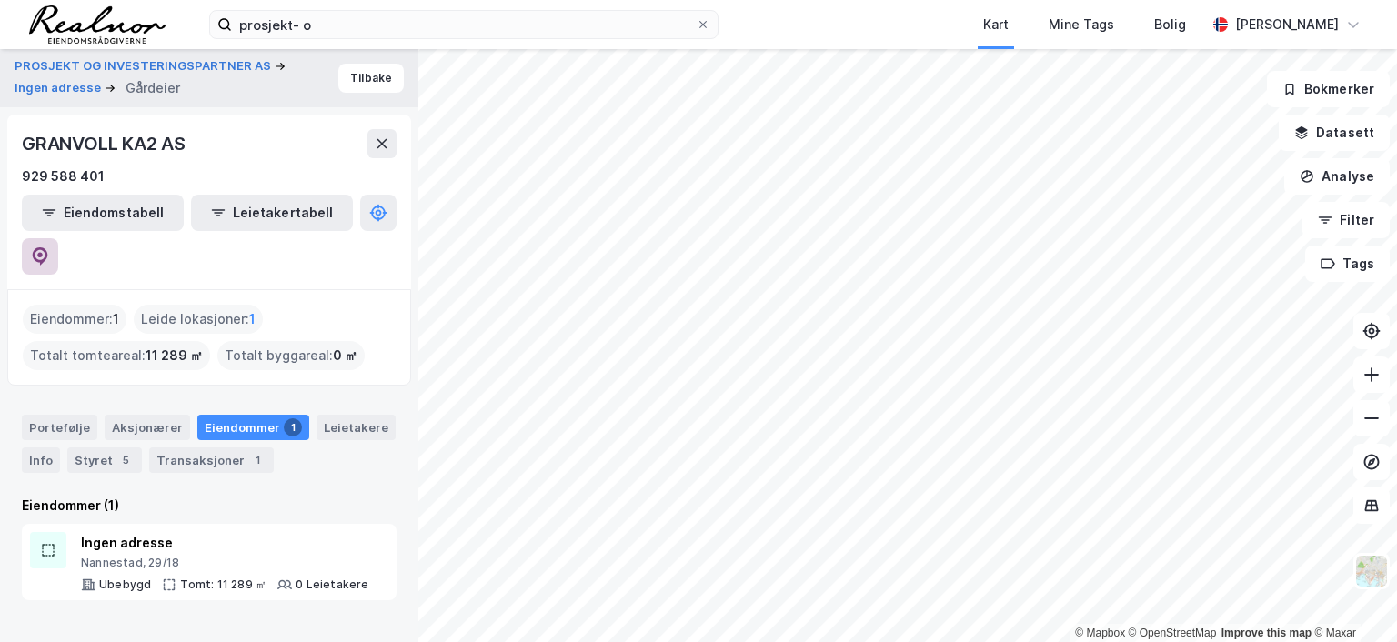
click at [43, 252] on icon at bounding box center [39, 254] width 5 height 5
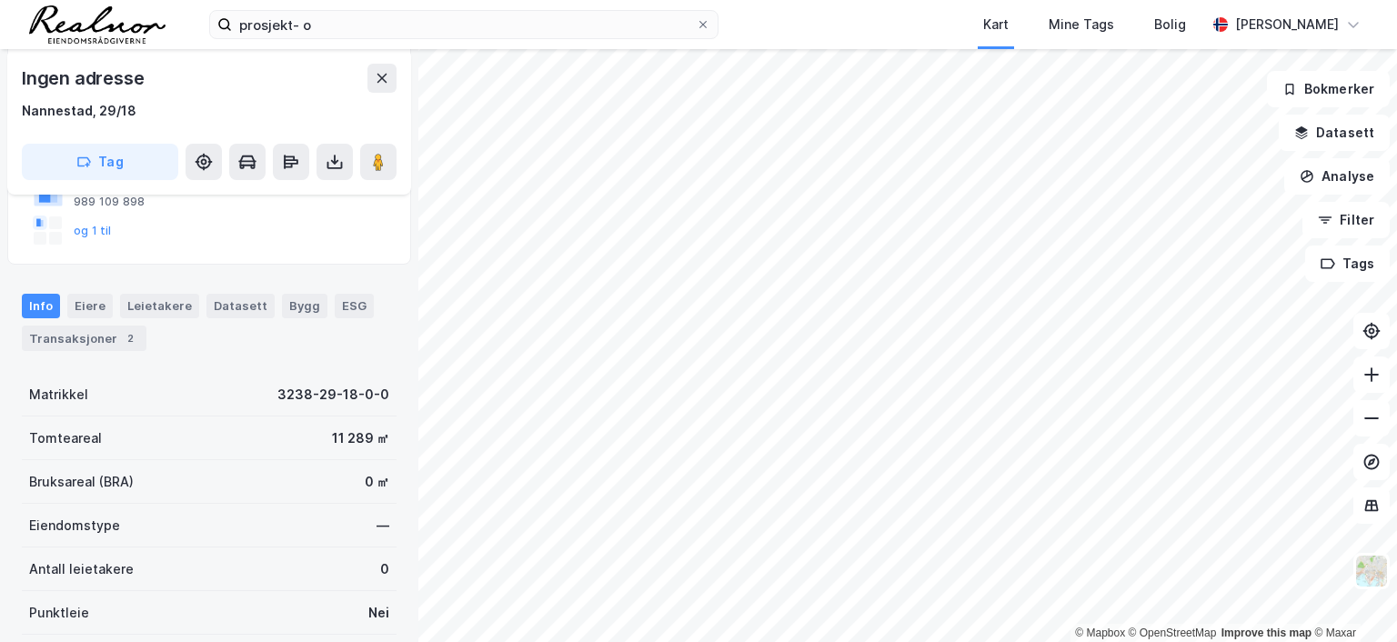
scroll to position [280, 0]
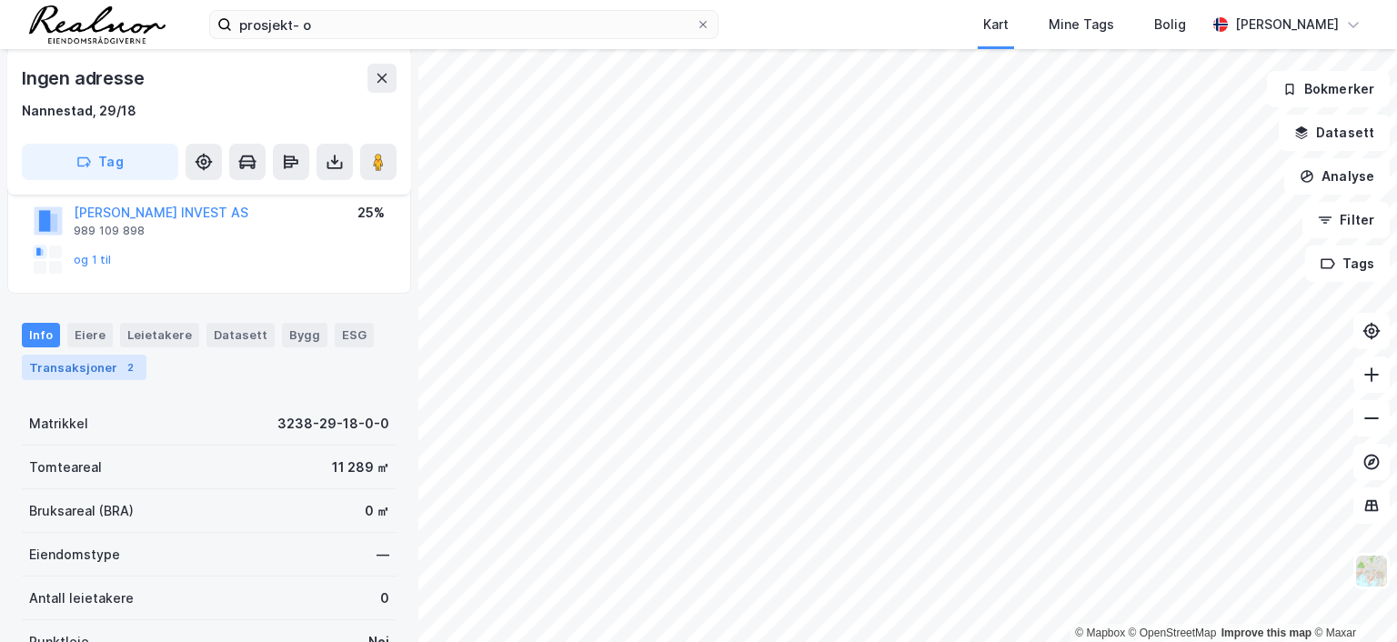
click at [105, 367] on div "Transaksjoner 2" at bounding box center [84, 367] width 125 height 25
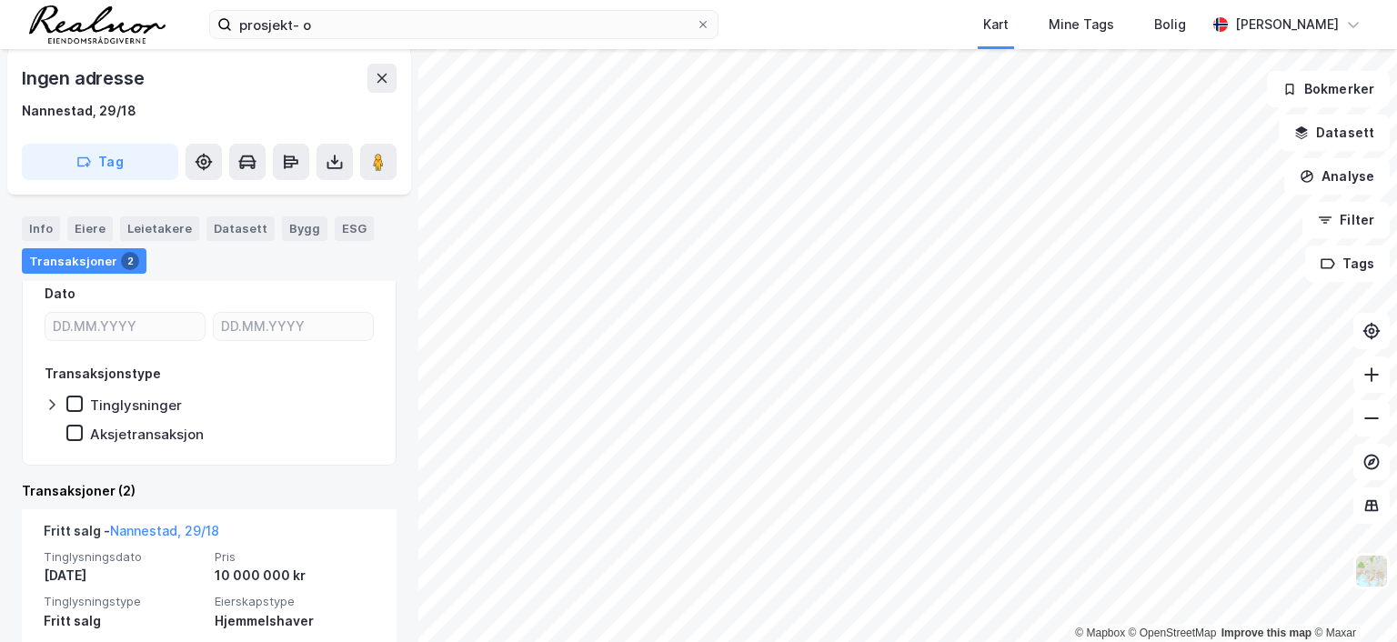
scroll to position [283, 0]
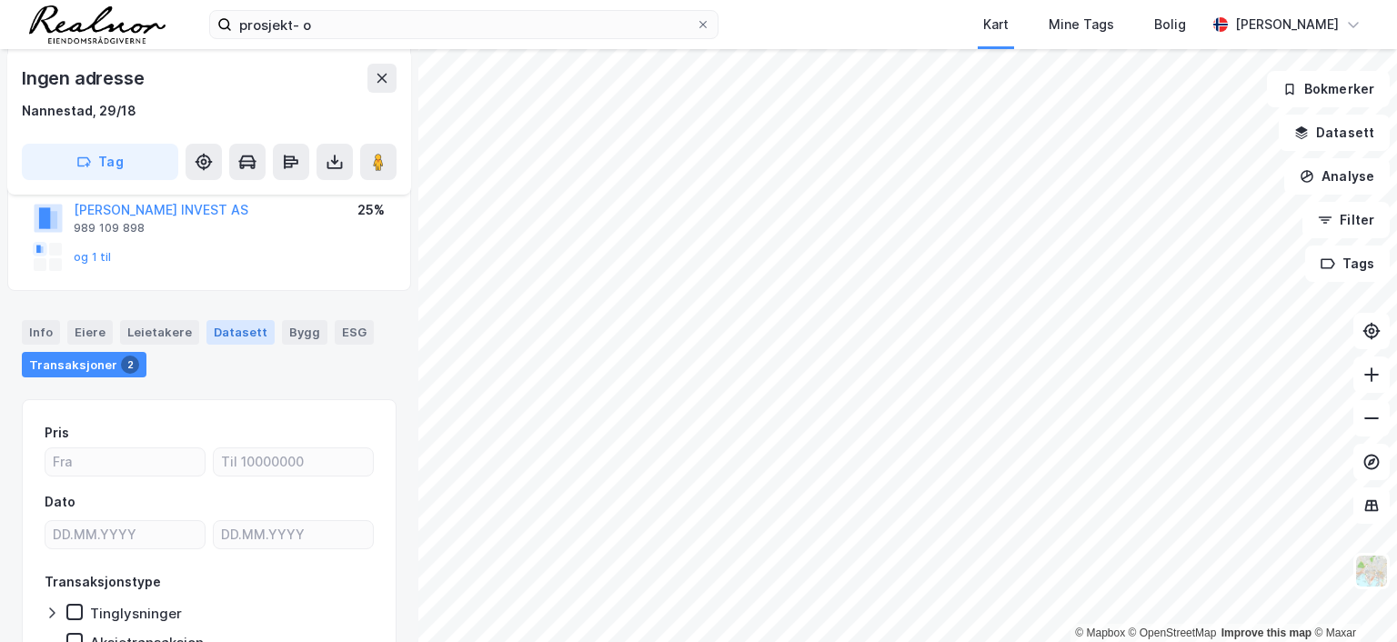
click at [233, 330] on div "Datasett" at bounding box center [240, 332] width 68 height 24
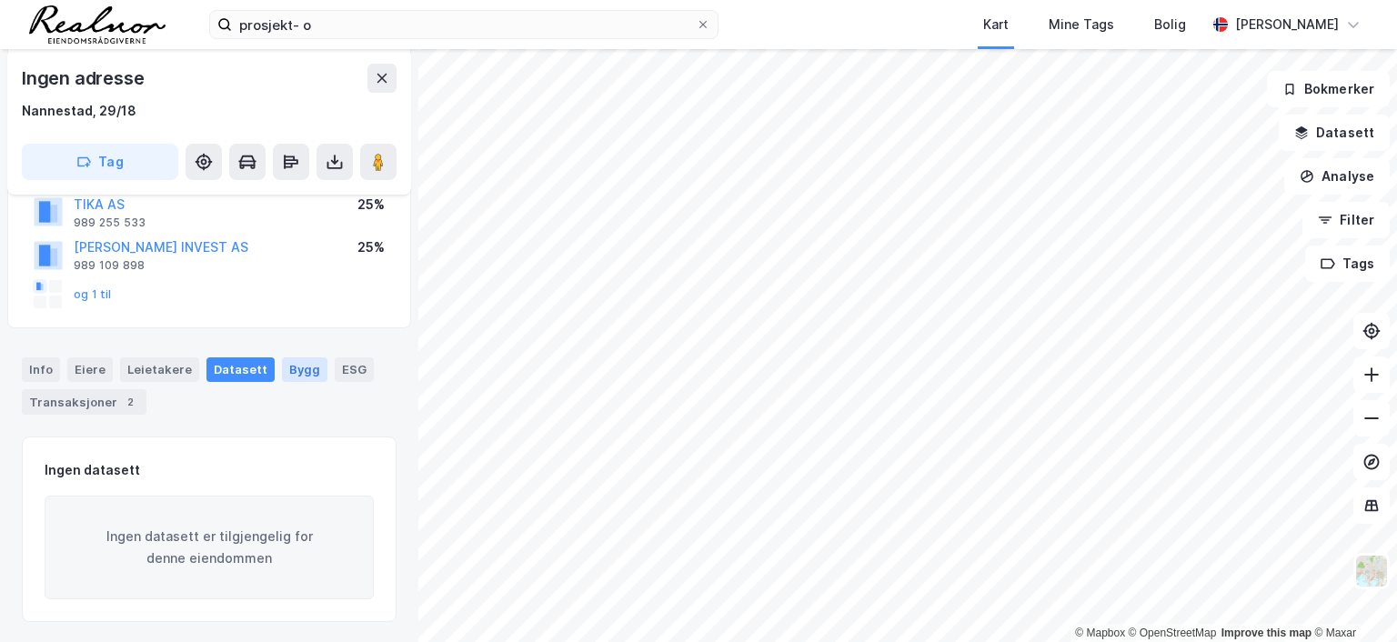
click at [289, 364] on div "Bygg" at bounding box center [304, 369] width 45 height 24
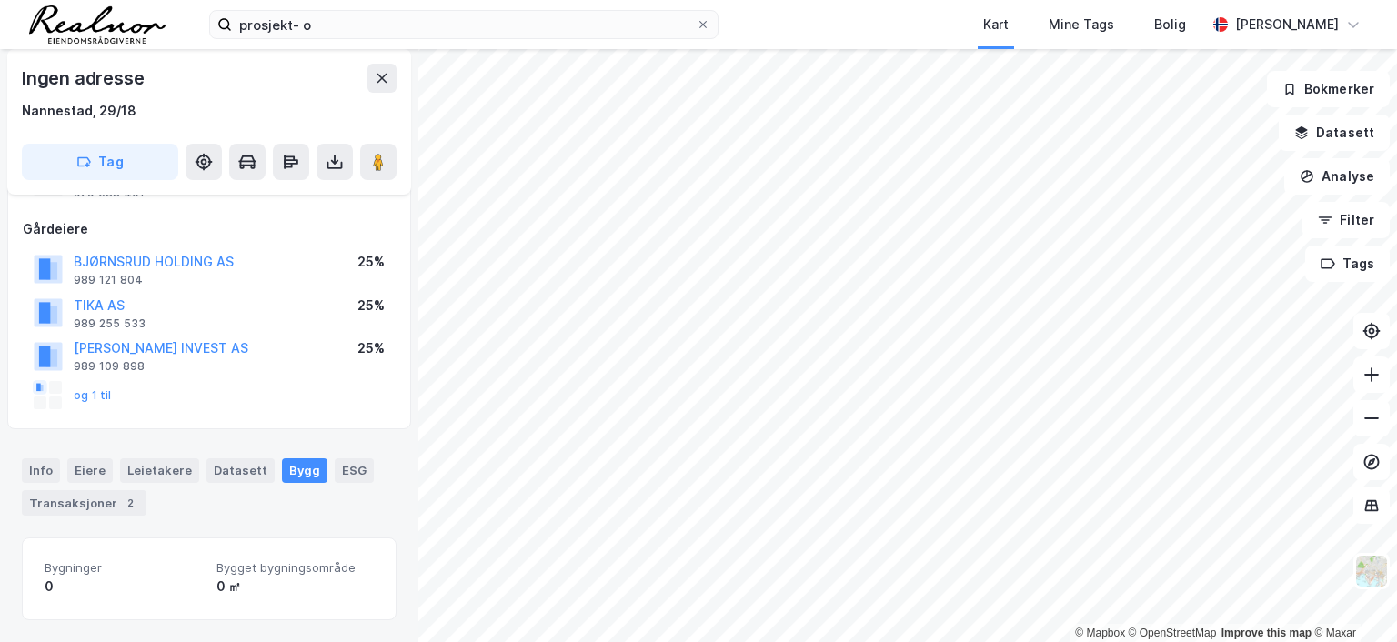
scroll to position [144, 0]
click at [45, 468] on div "Info" at bounding box center [41, 471] width 38 height 24
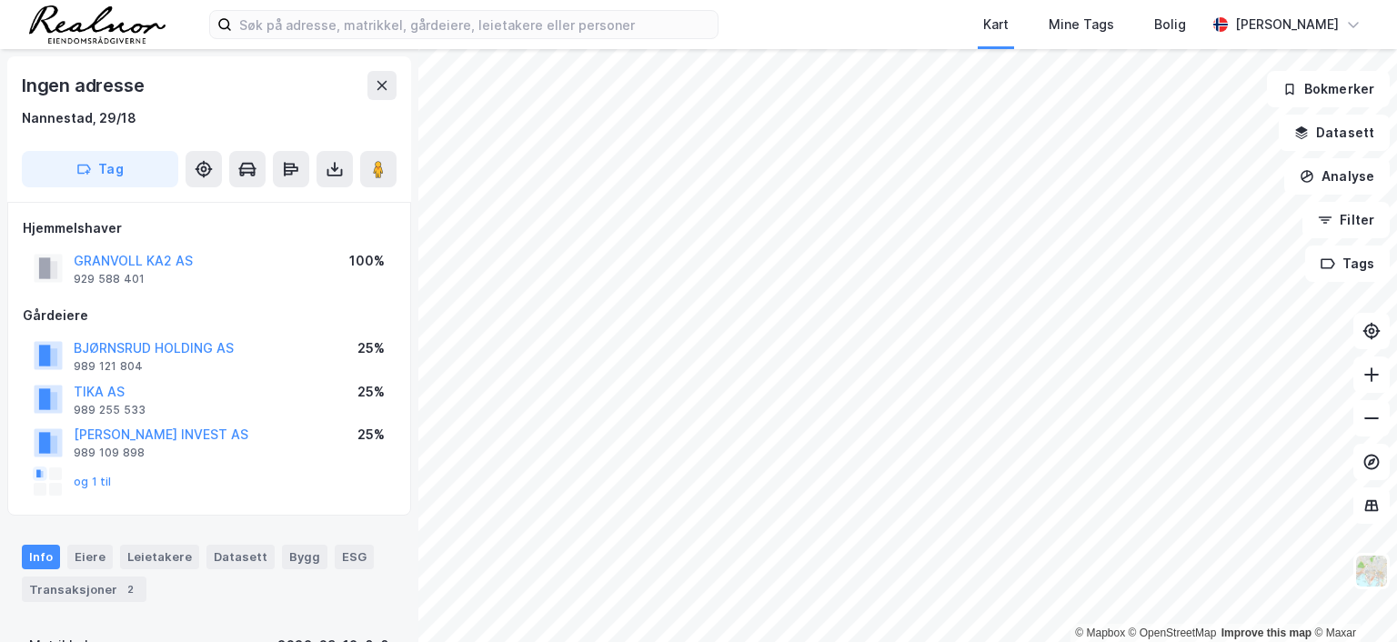
scroll to position [91, 0]
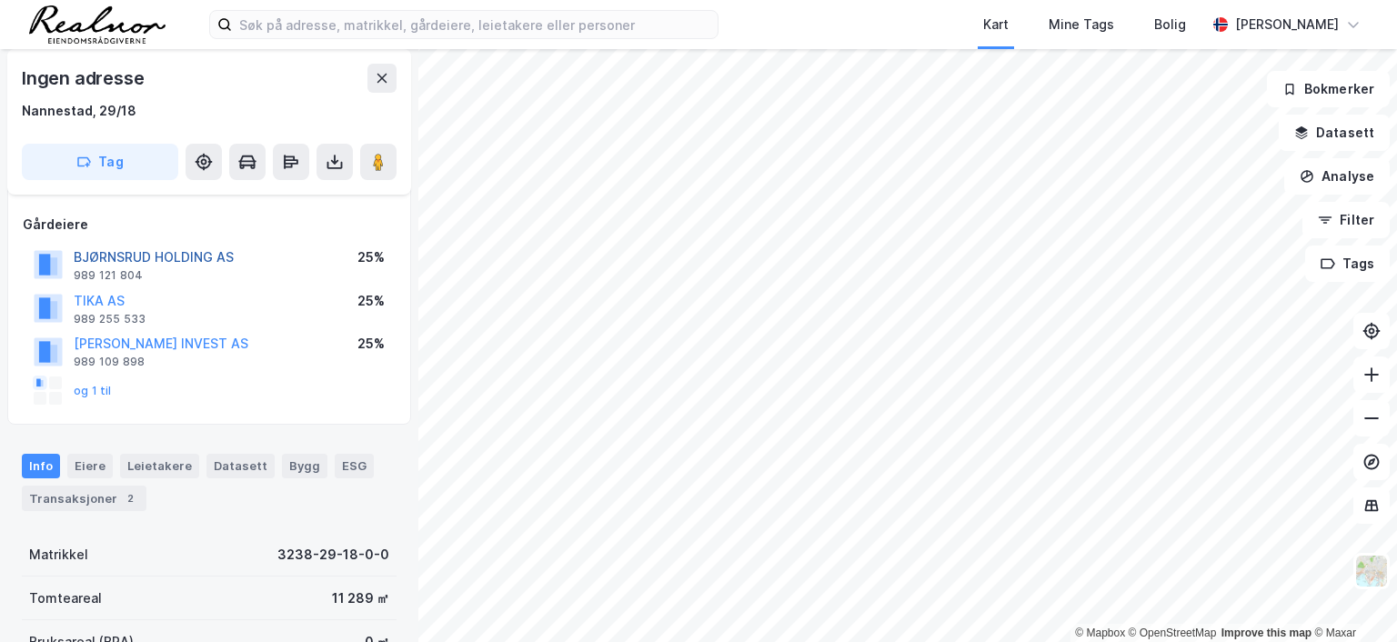
click at [0, 0] on button "BJØRNSRUD HOLDING AS" at bounding box center [0, 0] width 0 height 0
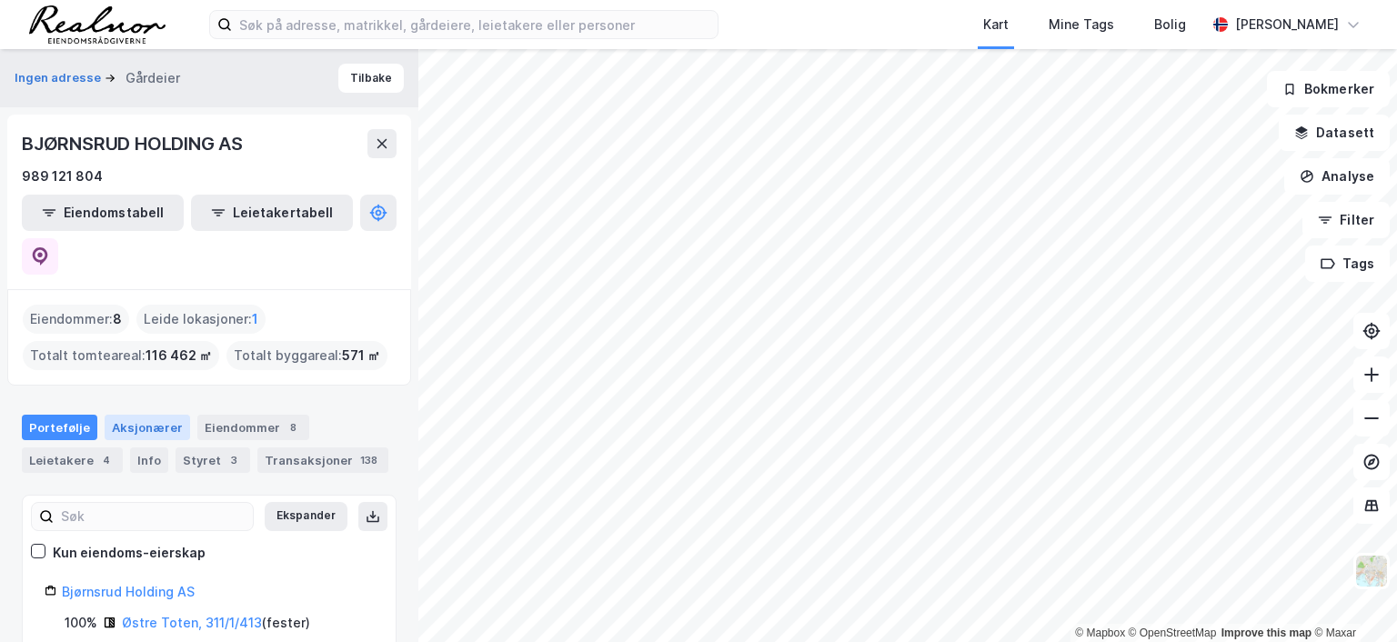
click at [153, 415] on div "Aksjonærer" at bounding box center [147, 427] width 85 height 25
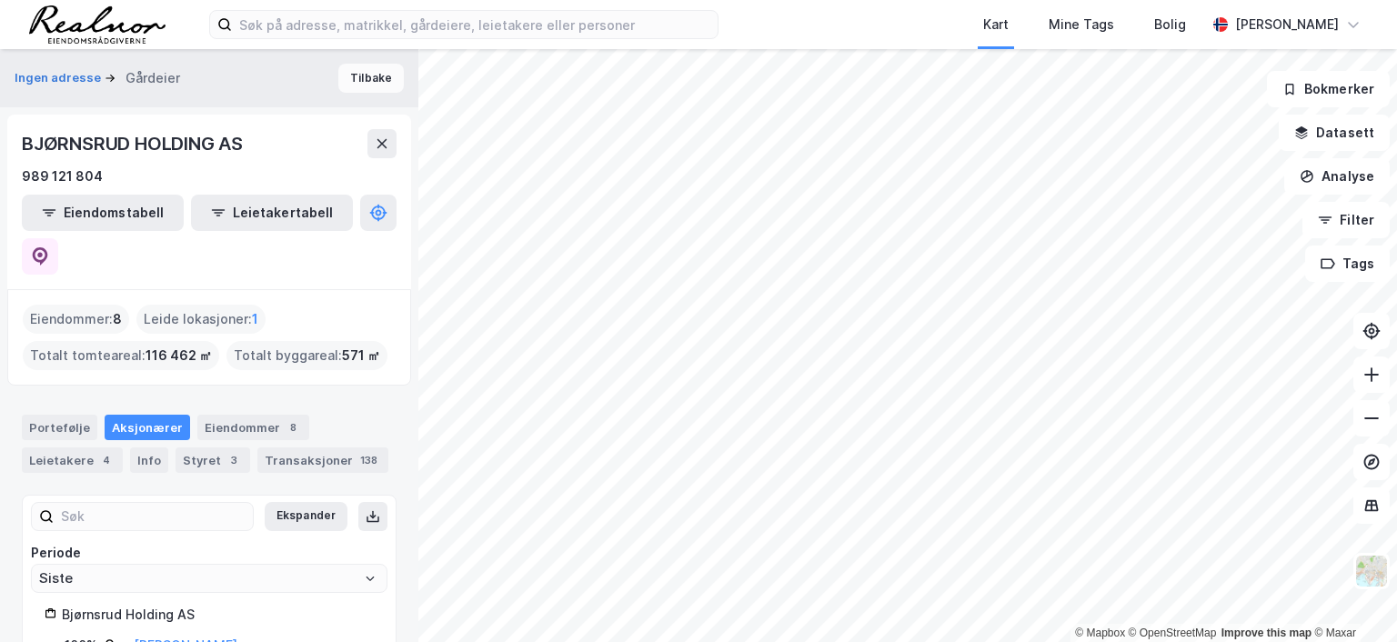
click at [349, 69] on button "Tilbake" at bounding box center [370, 78] width 65 height 29
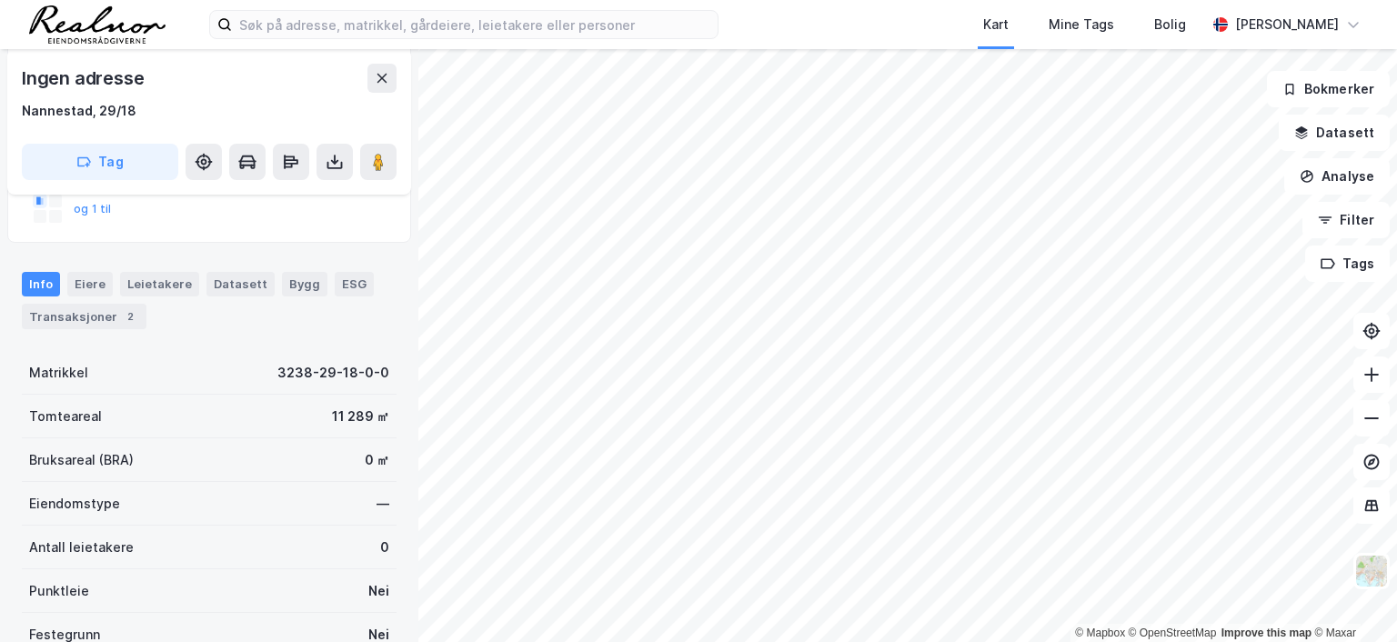
scroll to position [91, 0]
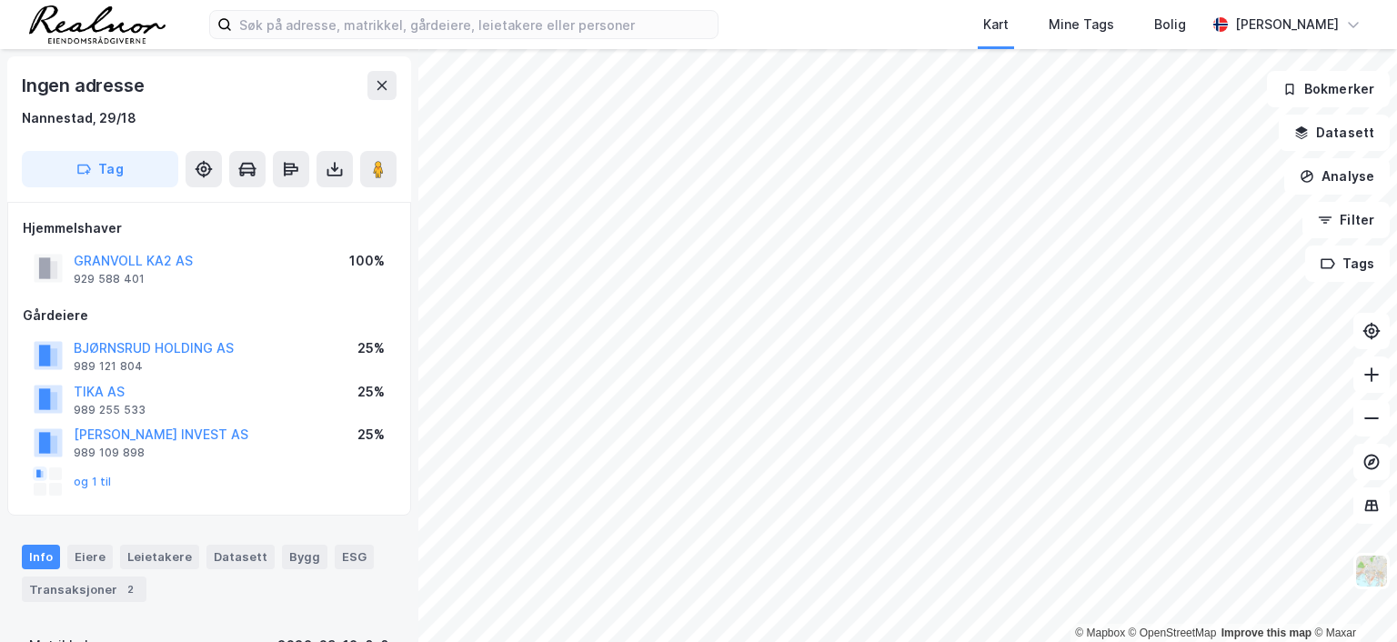
scroll to position [3, 0]
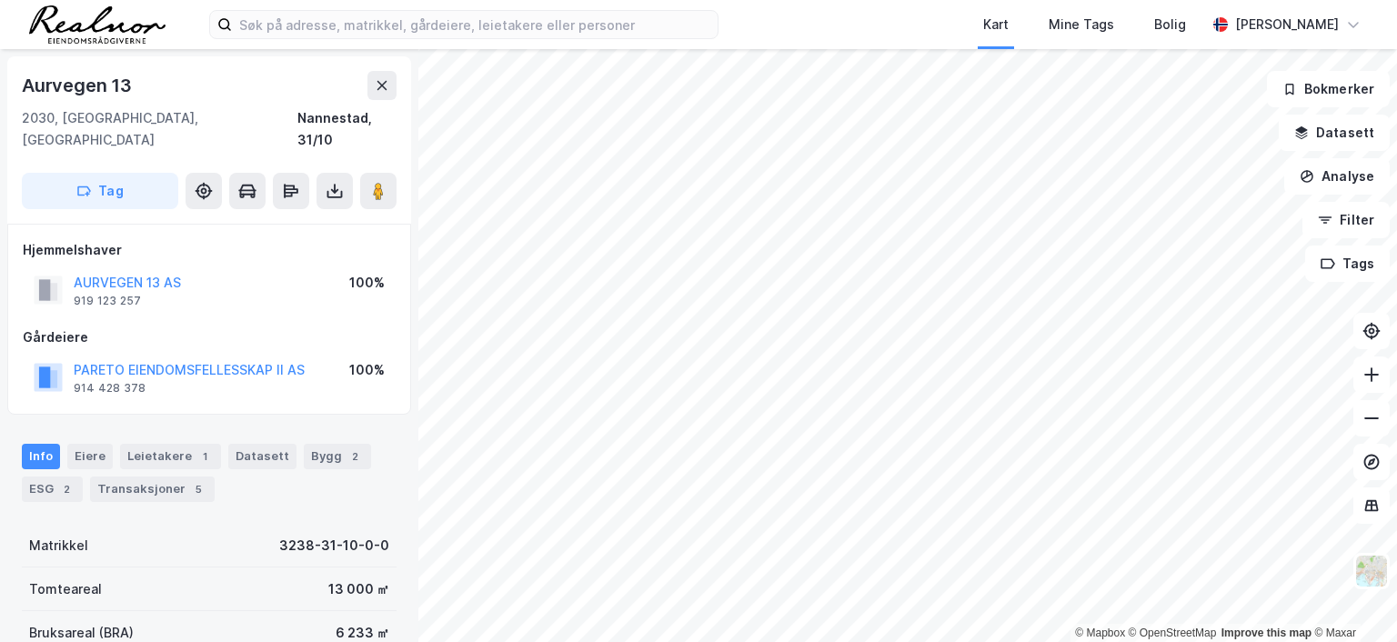
scroll to position [3, 0]
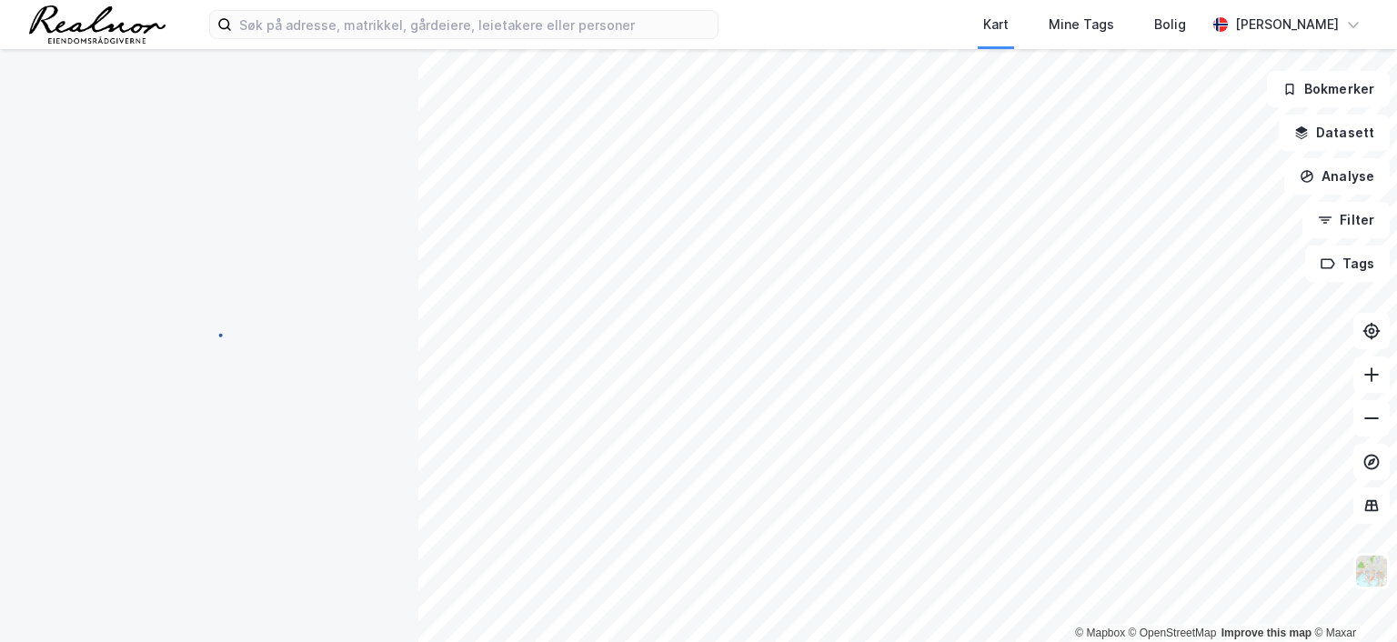
scroll to position [3, 0]
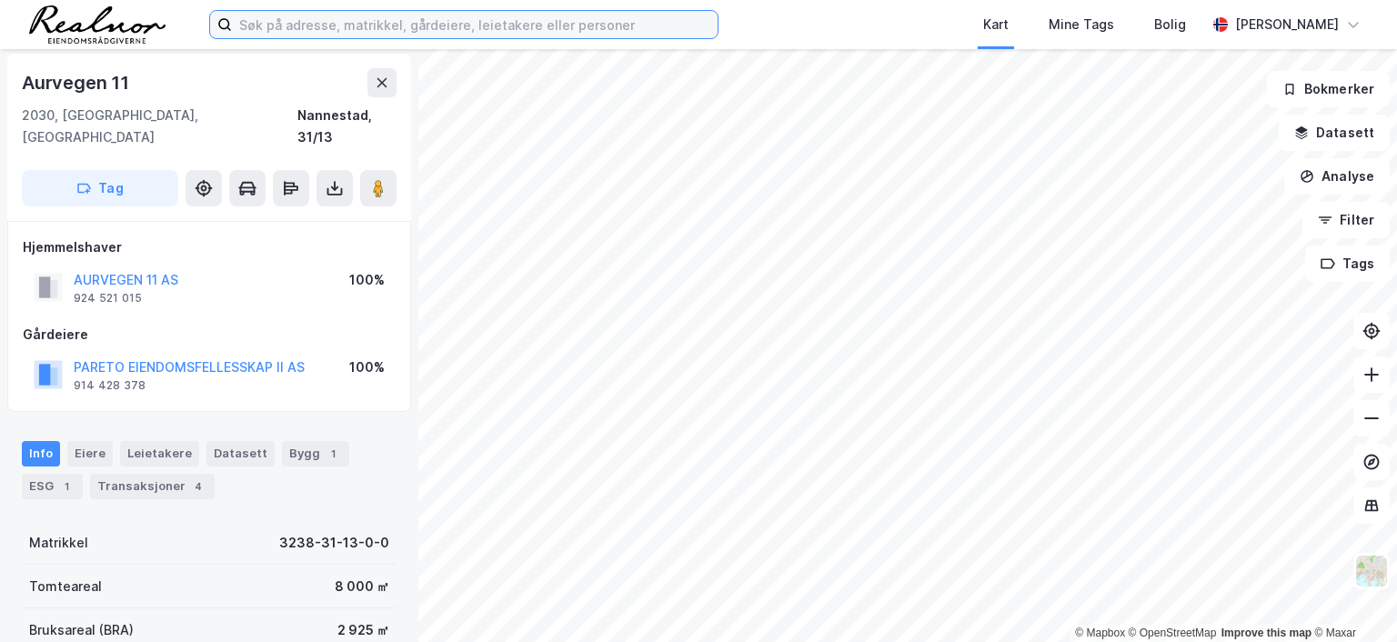
click at [327, 22] on input at bounding box center [475, 24] width 486 height 27
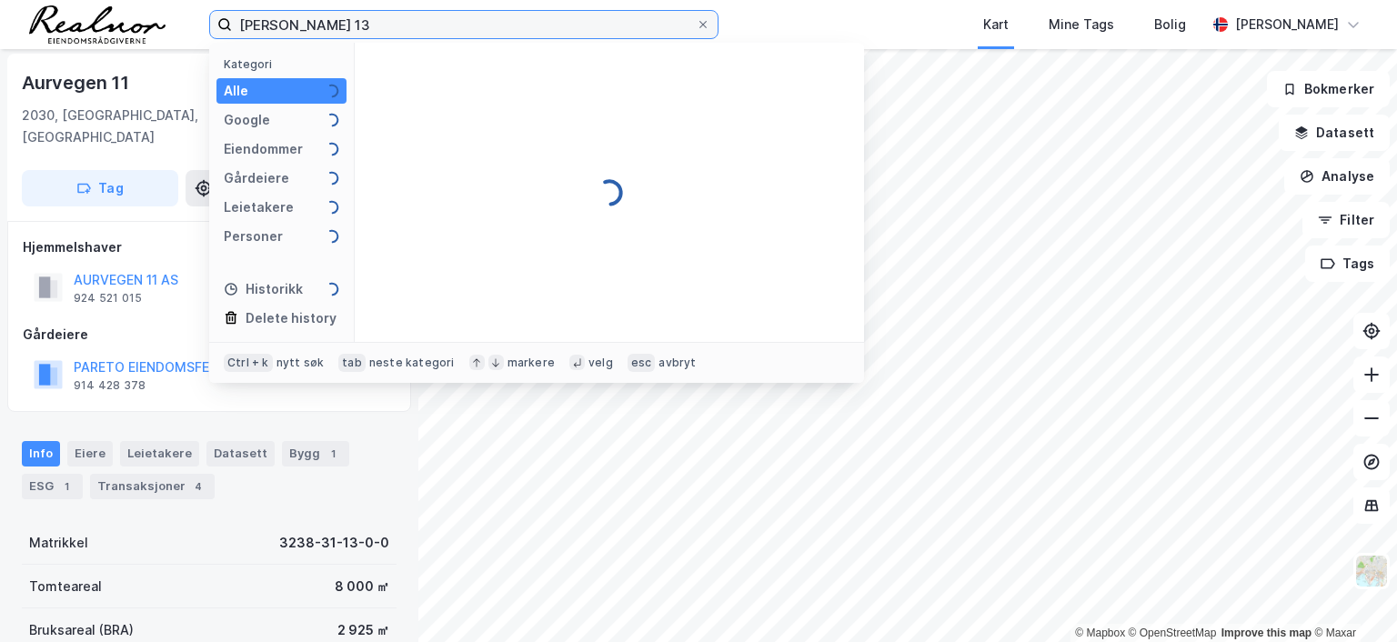
type input "[PERSON_NAME] 13"
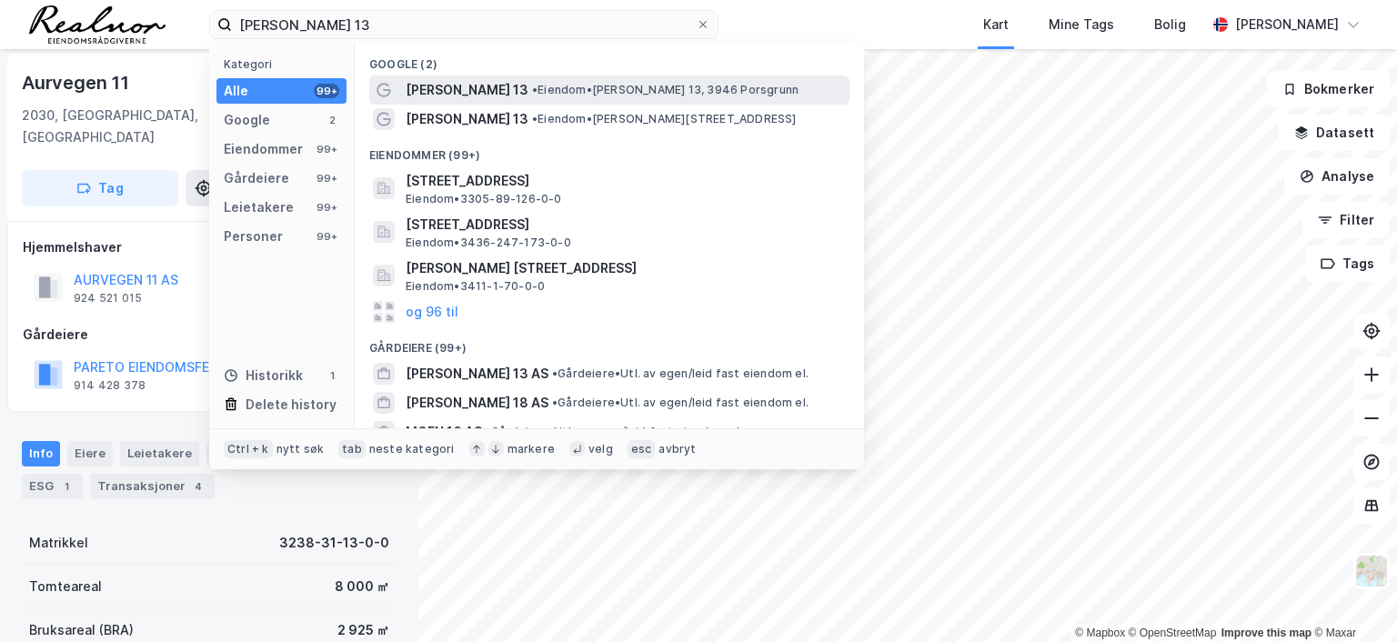
click at [532, 91] on span "• Eiendom • [PERSON_NAME] 13, 3946 [GEOGRAPHIC_DATA]" at bounding box center [665, 90] width 266 height 15
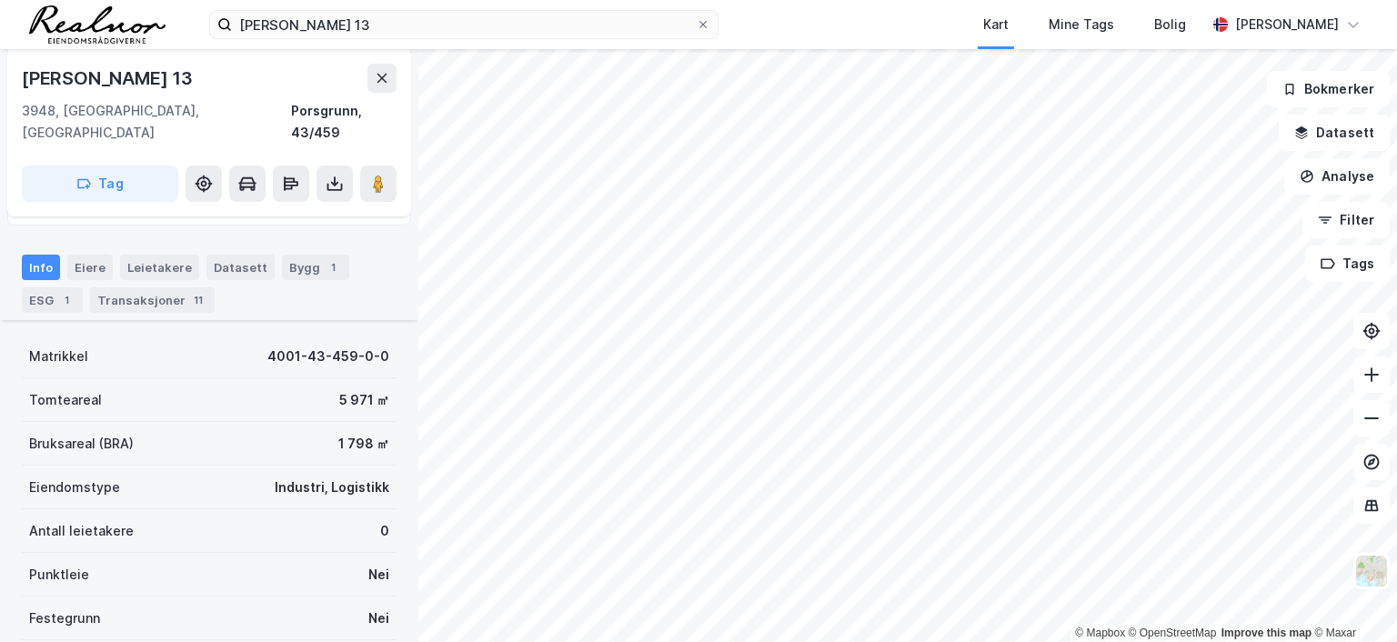
scroll to position [434, 0]
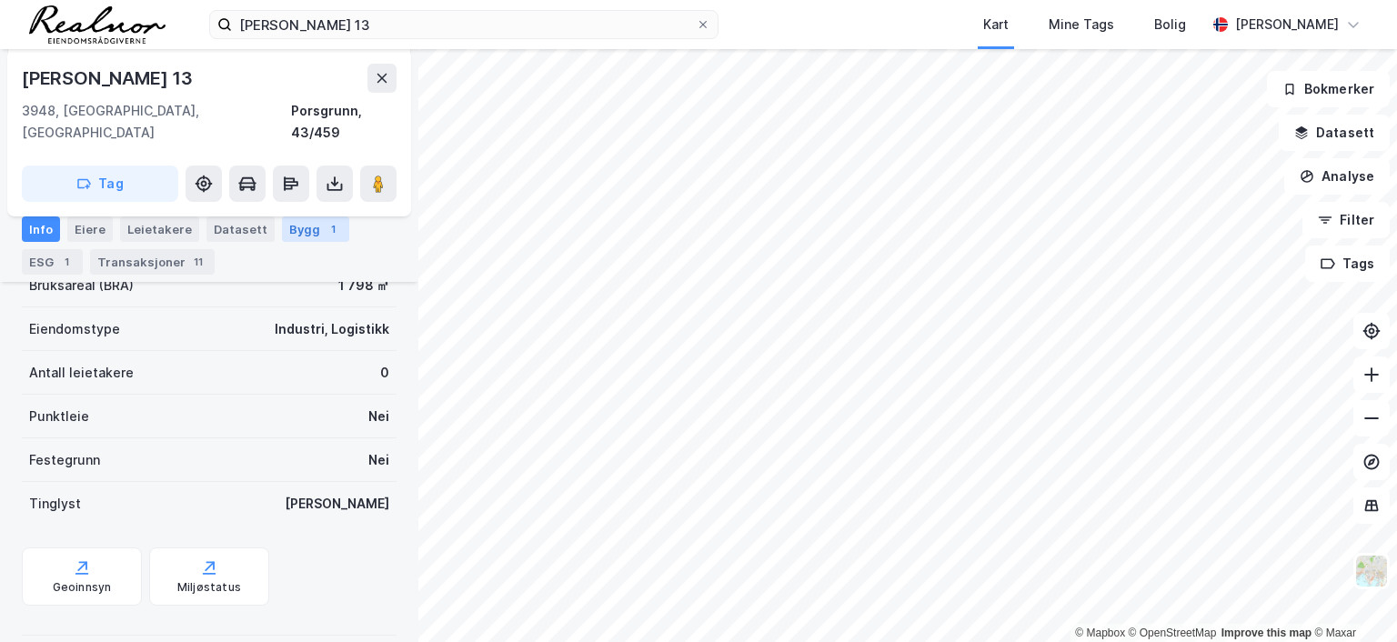
click at [324, 231] on div "1" at bounding box center [333, 229] width 18 height 18
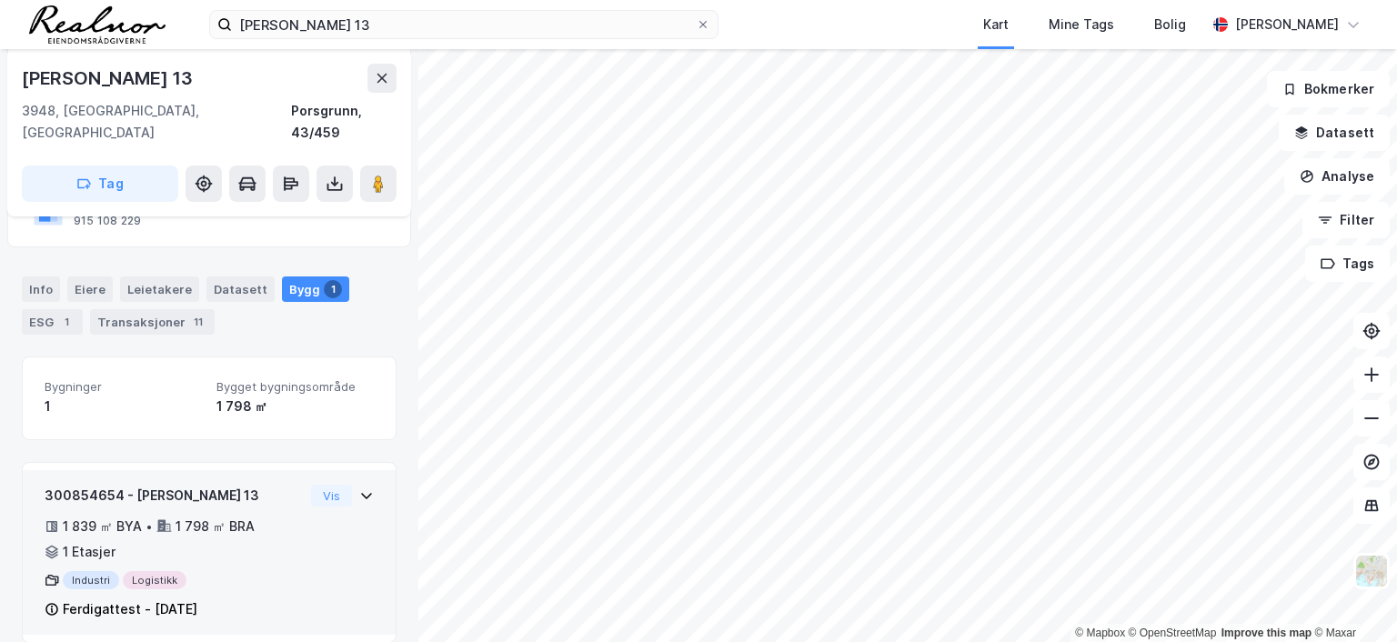
click at [359, 488] on icon at bounding box center [366, 495] width 15 height 15
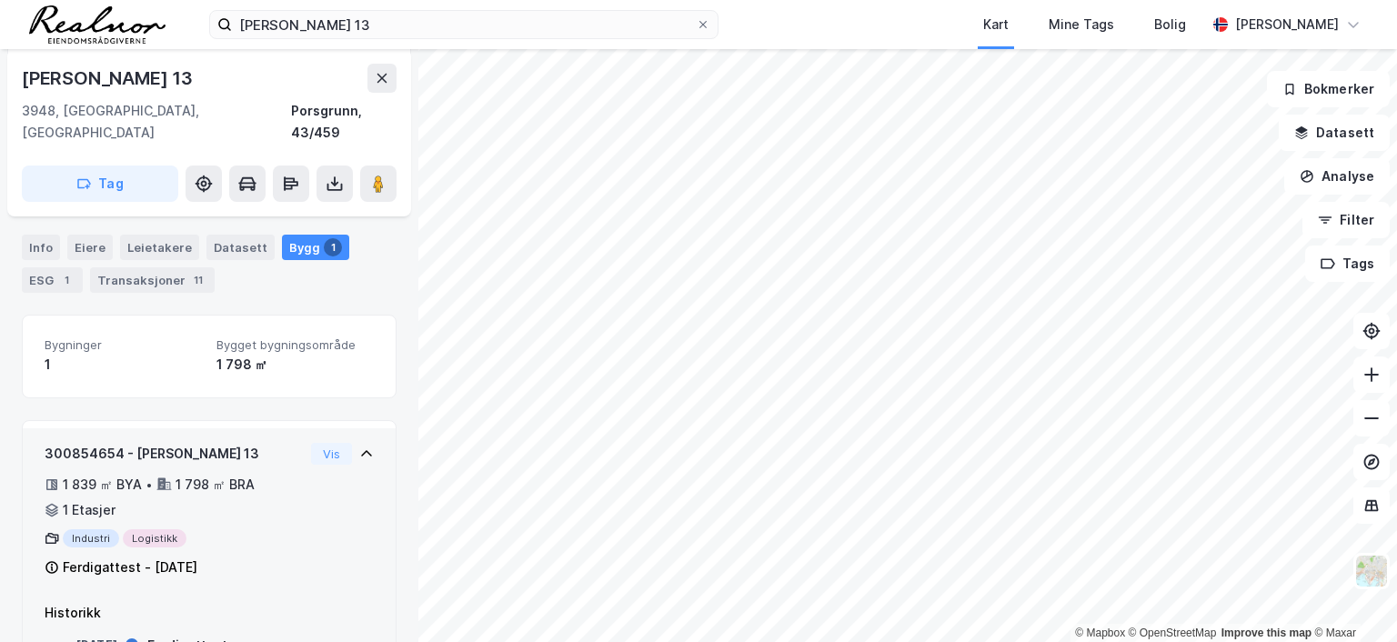
scroll to position [239, 0]
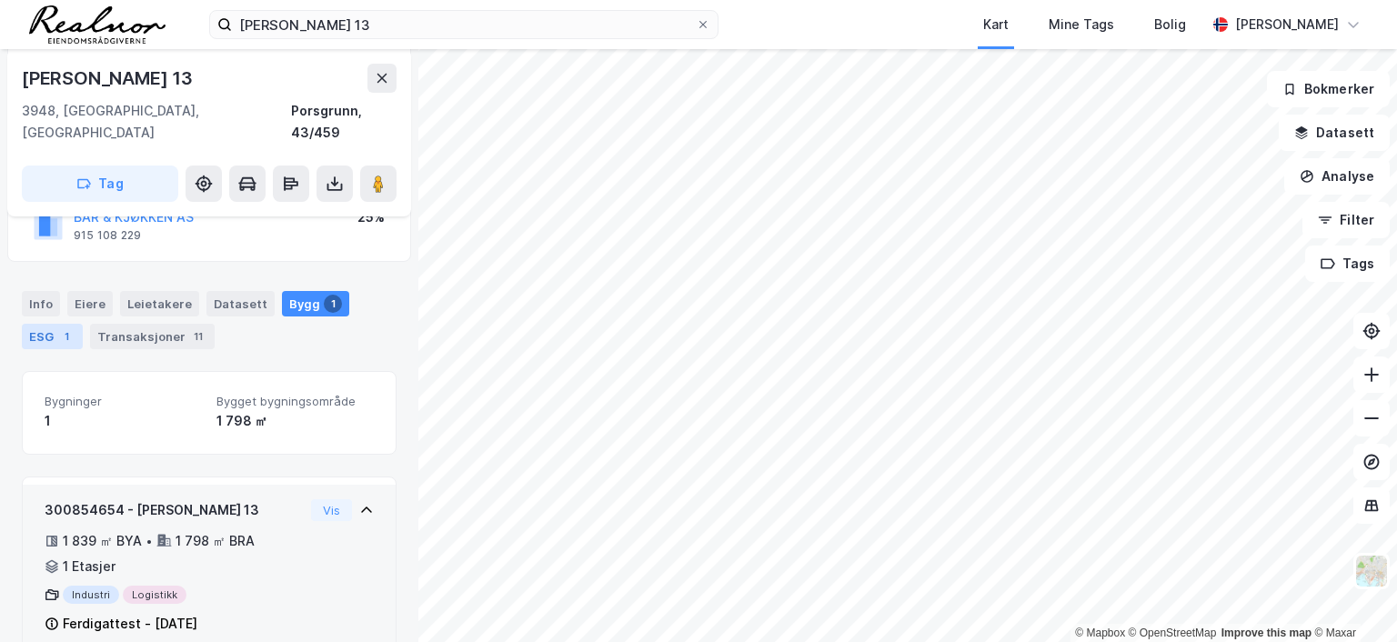
click at [42, 324] on div "ESG 1" at bounding box center [52, 336] width 61 height 25
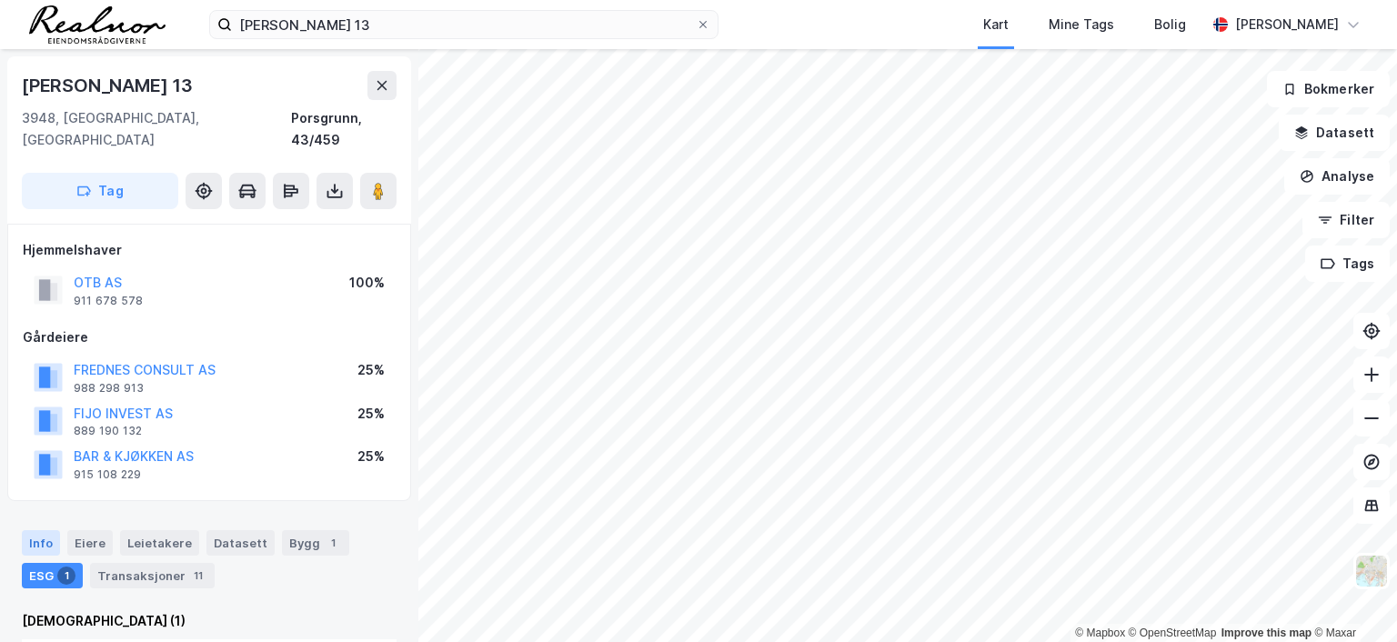
click at [51, 530] on div "Info" at bounding box center [41, 542] width 38 height 25
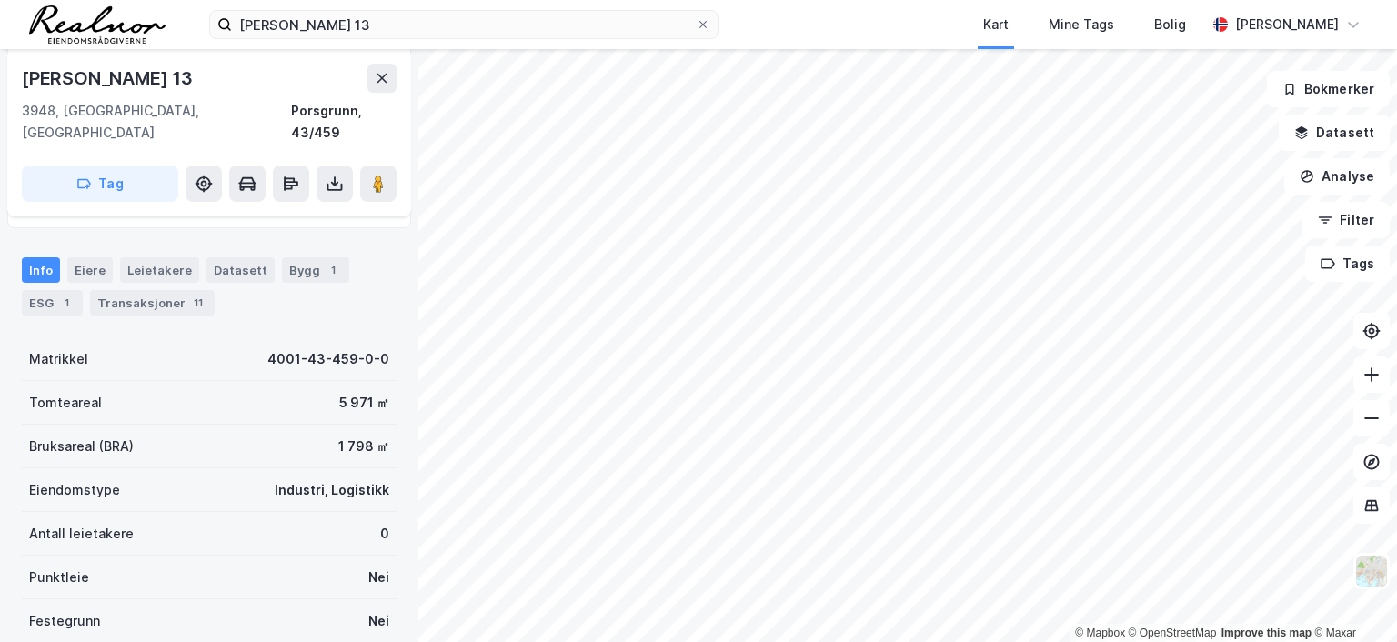
scroll to position [434, 0]
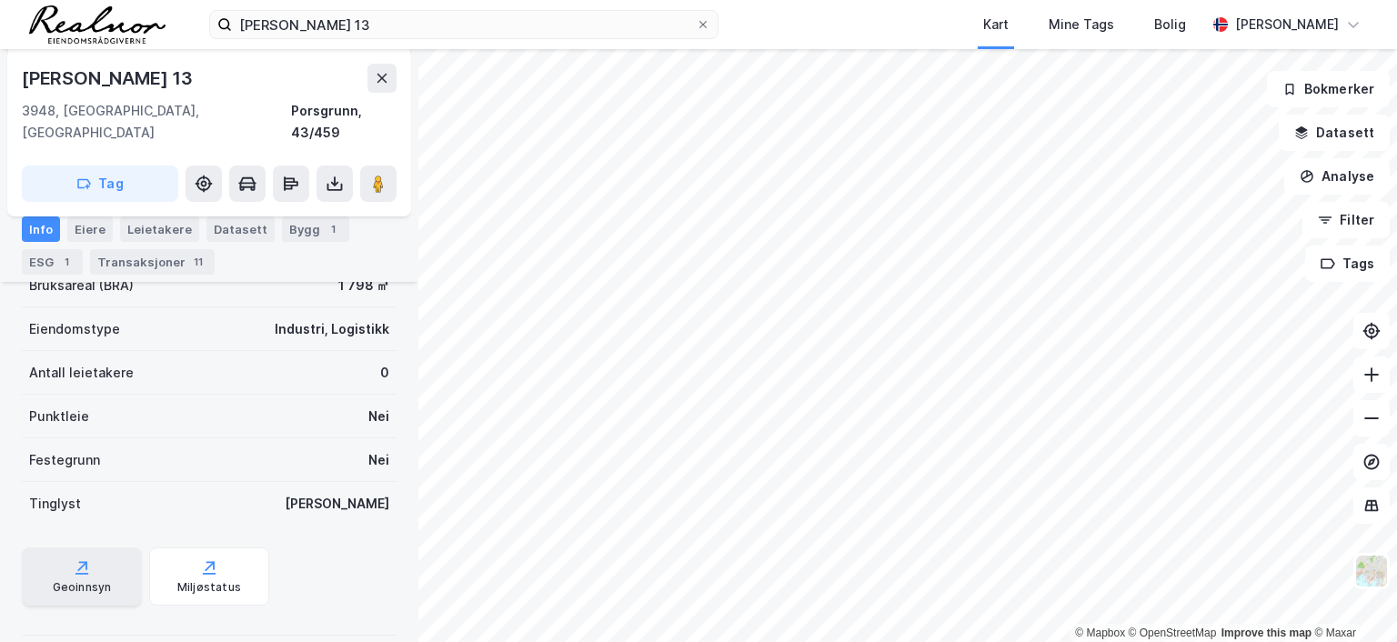
click at [86, 558] on icon at bounding box center [82, 567] width 18 height 18
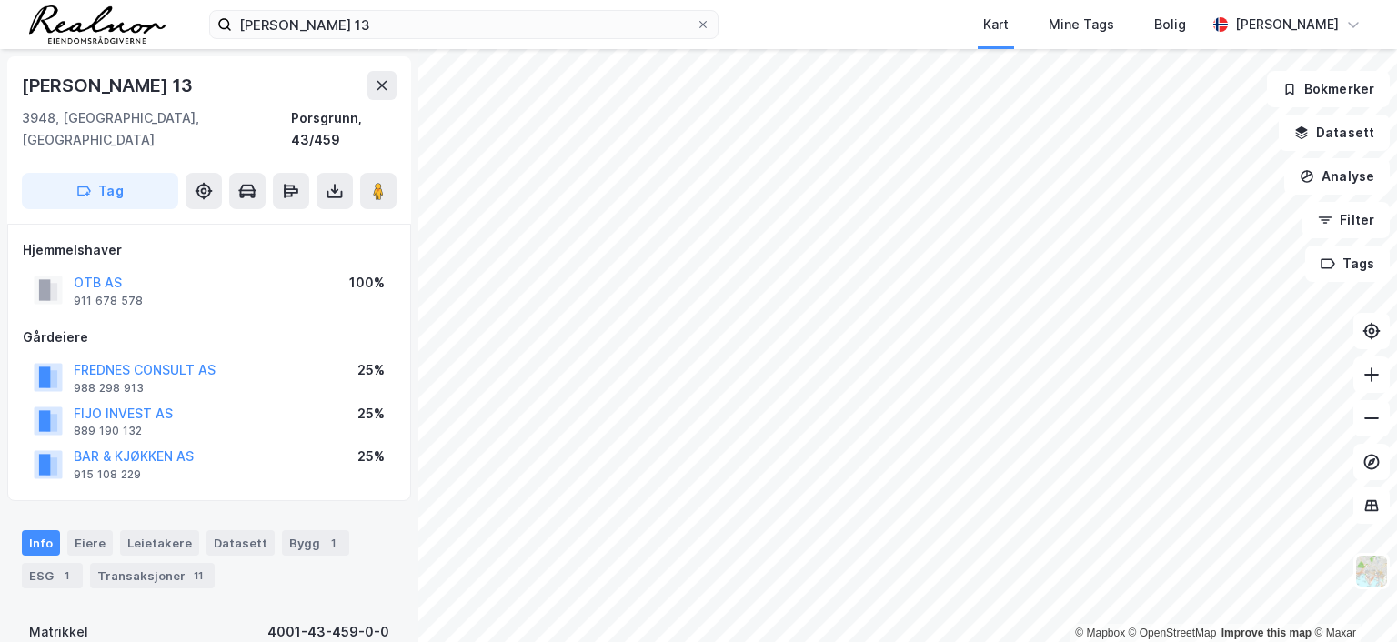
scroll to position [182, 0]
